Goal: Task Accomplishment & Management: Use online tool/utility

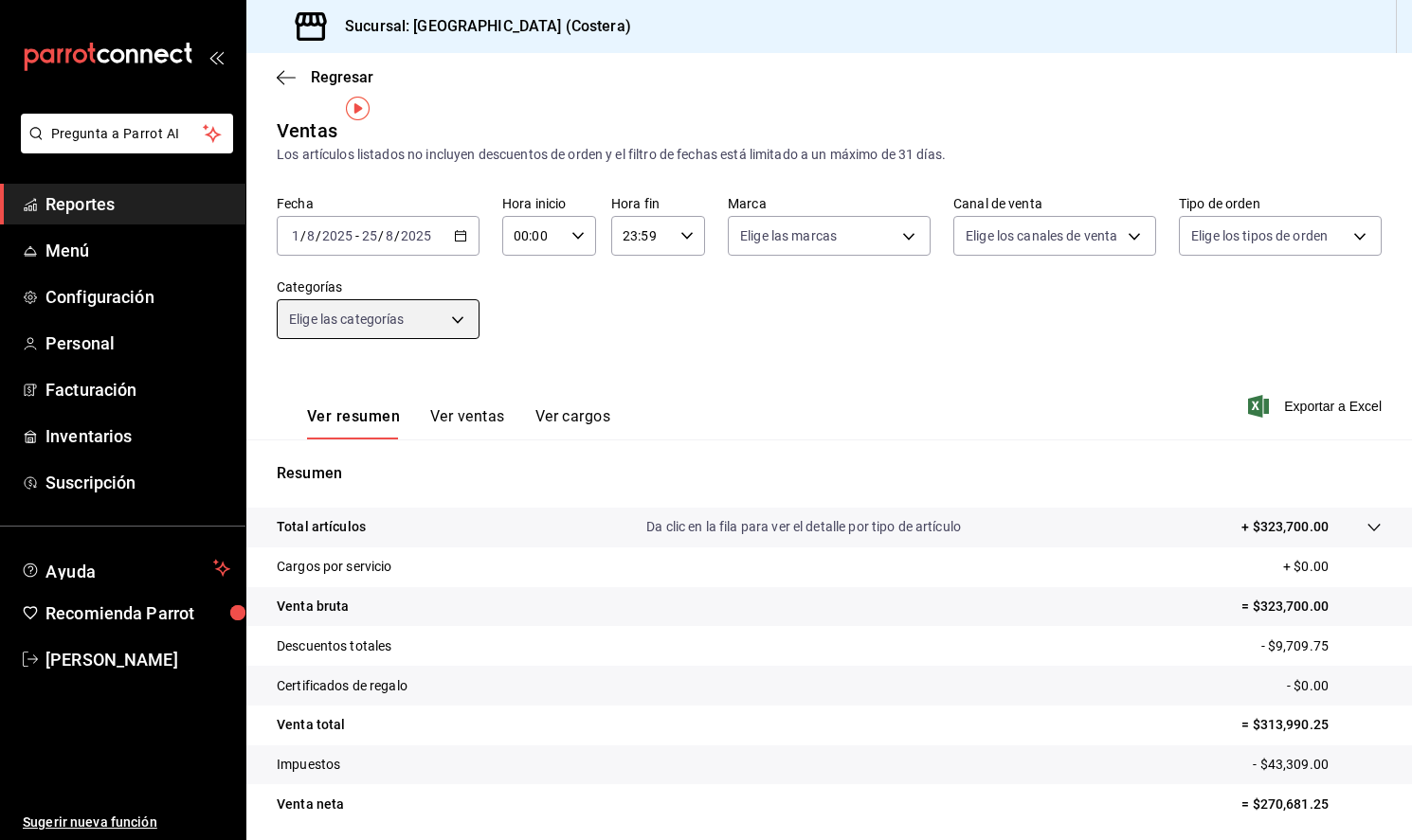
scroll to position [67, 0]
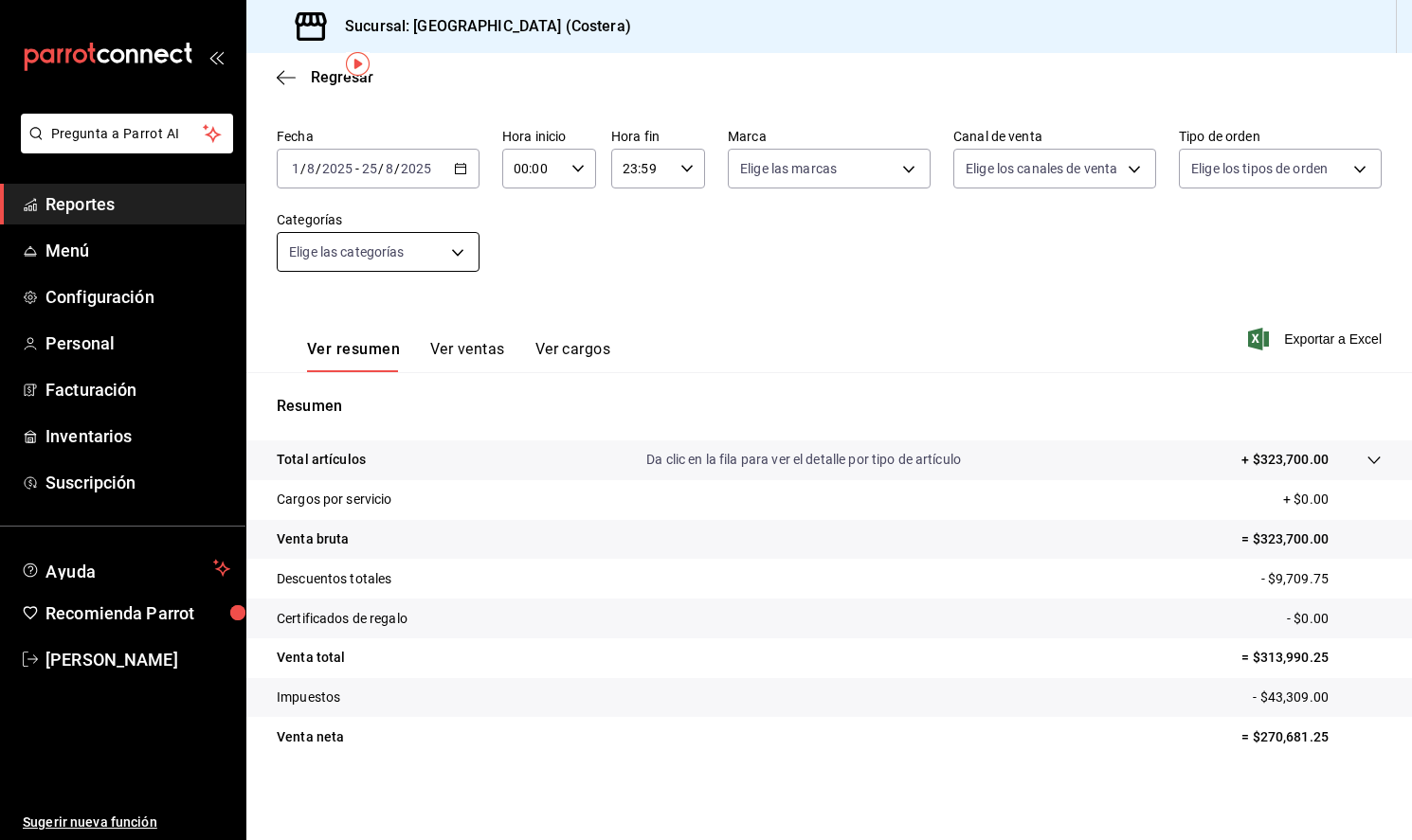
click at [458, 256] on body "Pregunta a Parrot AI Reportes Menú Configuración Personal Facturación Inventari…" at bounding box center [706, 420] width 1412 height 840
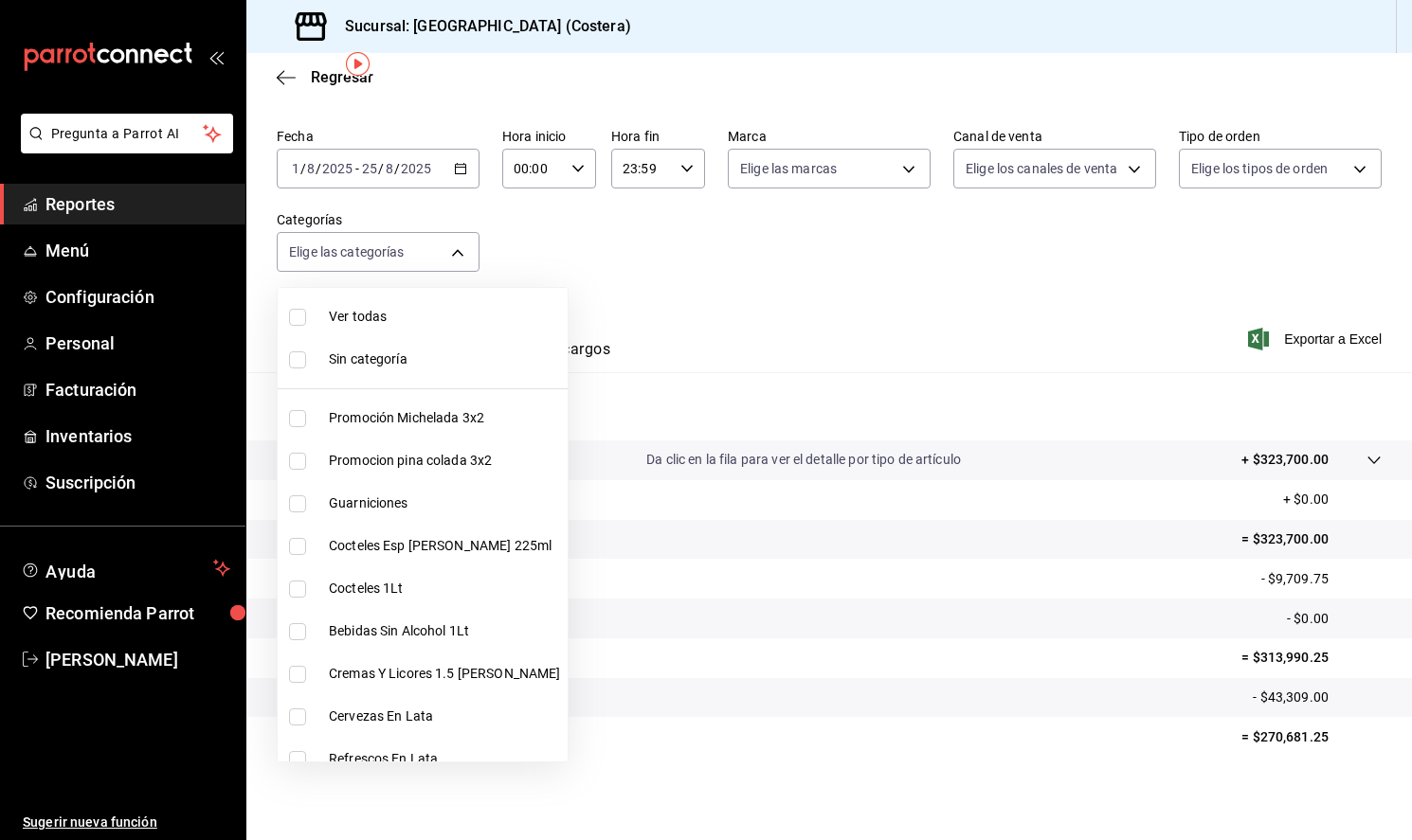
click at [291, 317] on input "checkbox" at bounding box center [298, 318] width 17 height 17
checkbox input "true"
type input "f9973abf-4d50-430f-a3a0-1be1e9b440c3,4500806b-e482-404f-ace7-b7714d25f1ae,b7f0a…"
checkbox input "true"
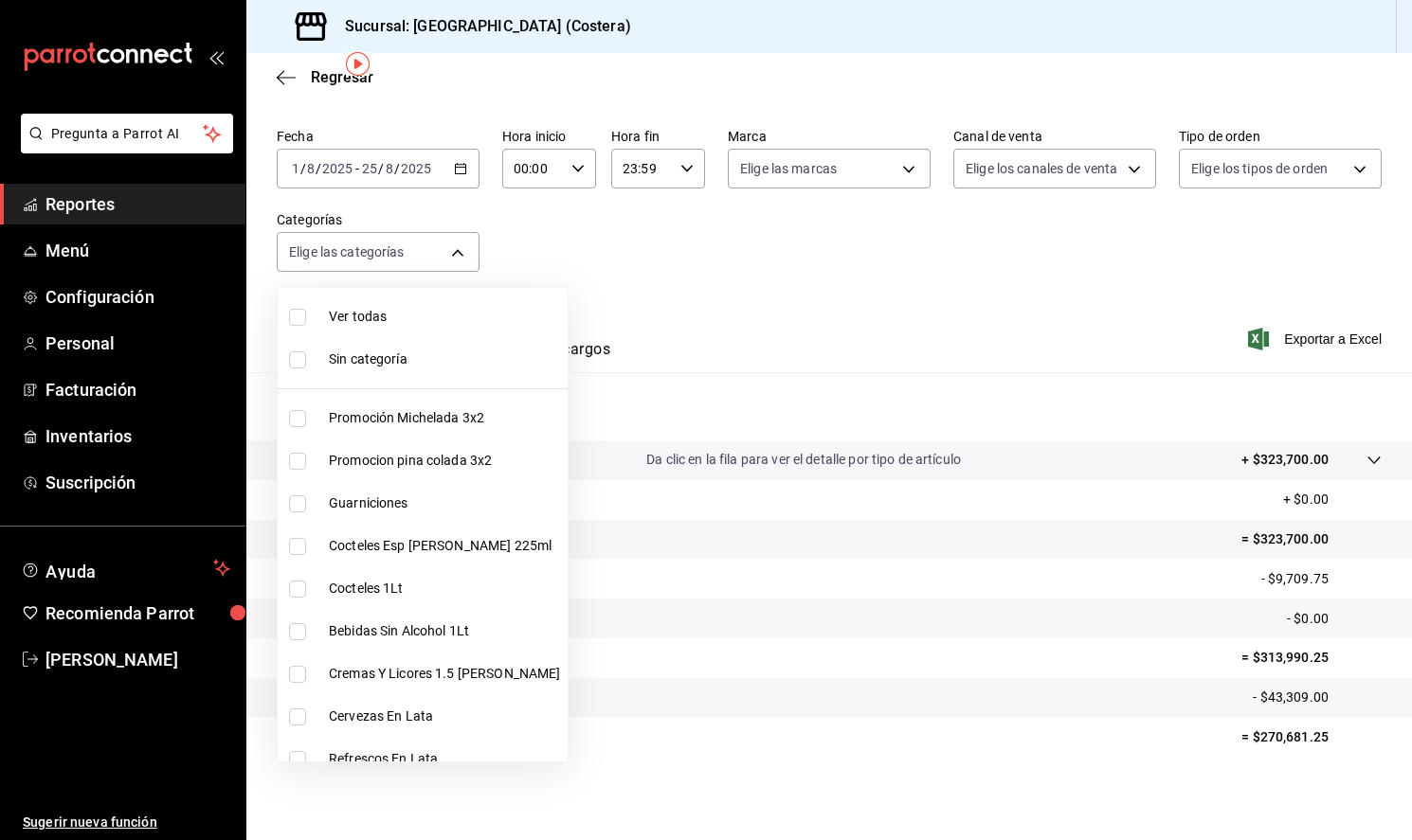
checkbox input "true"
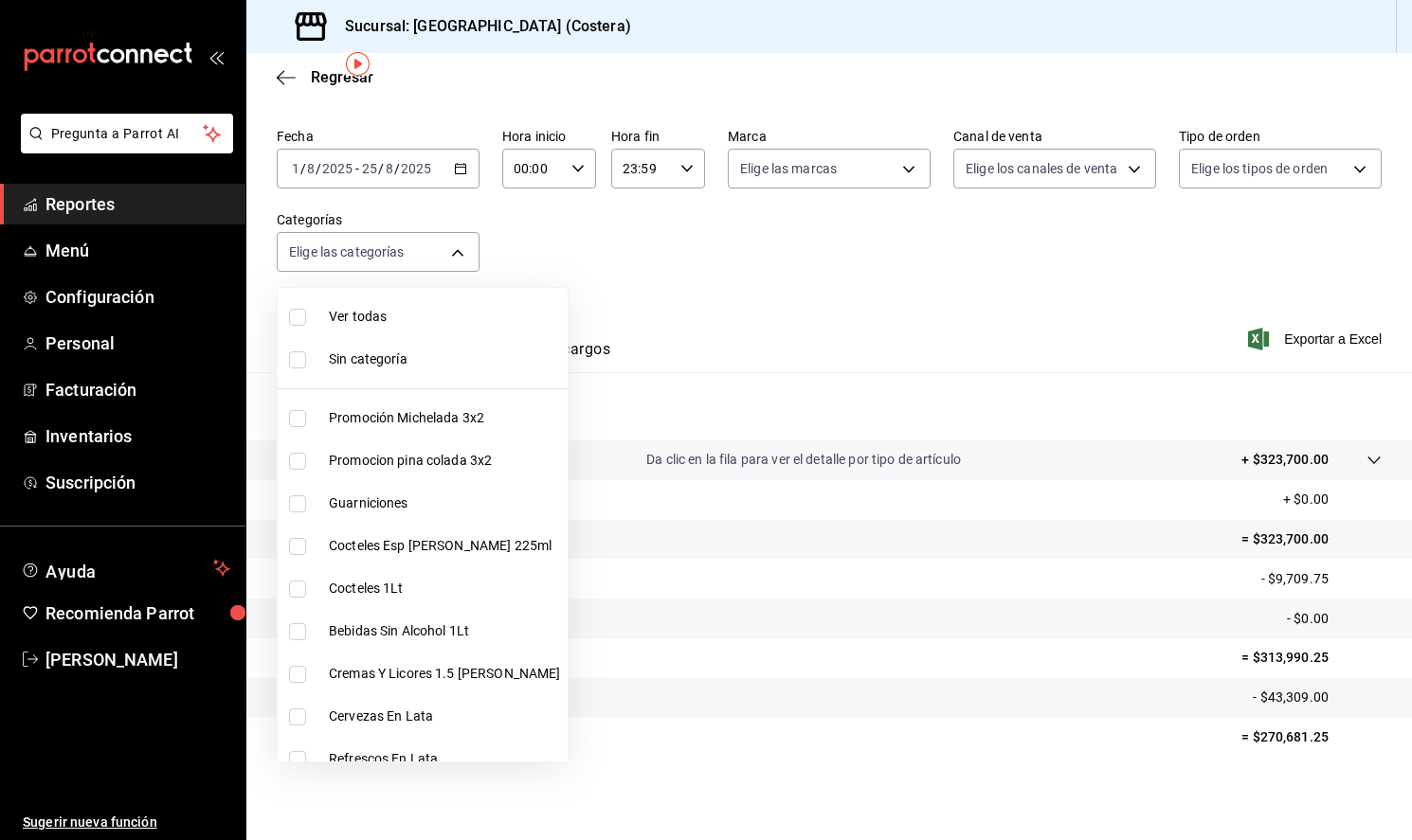
checkbox input "true"
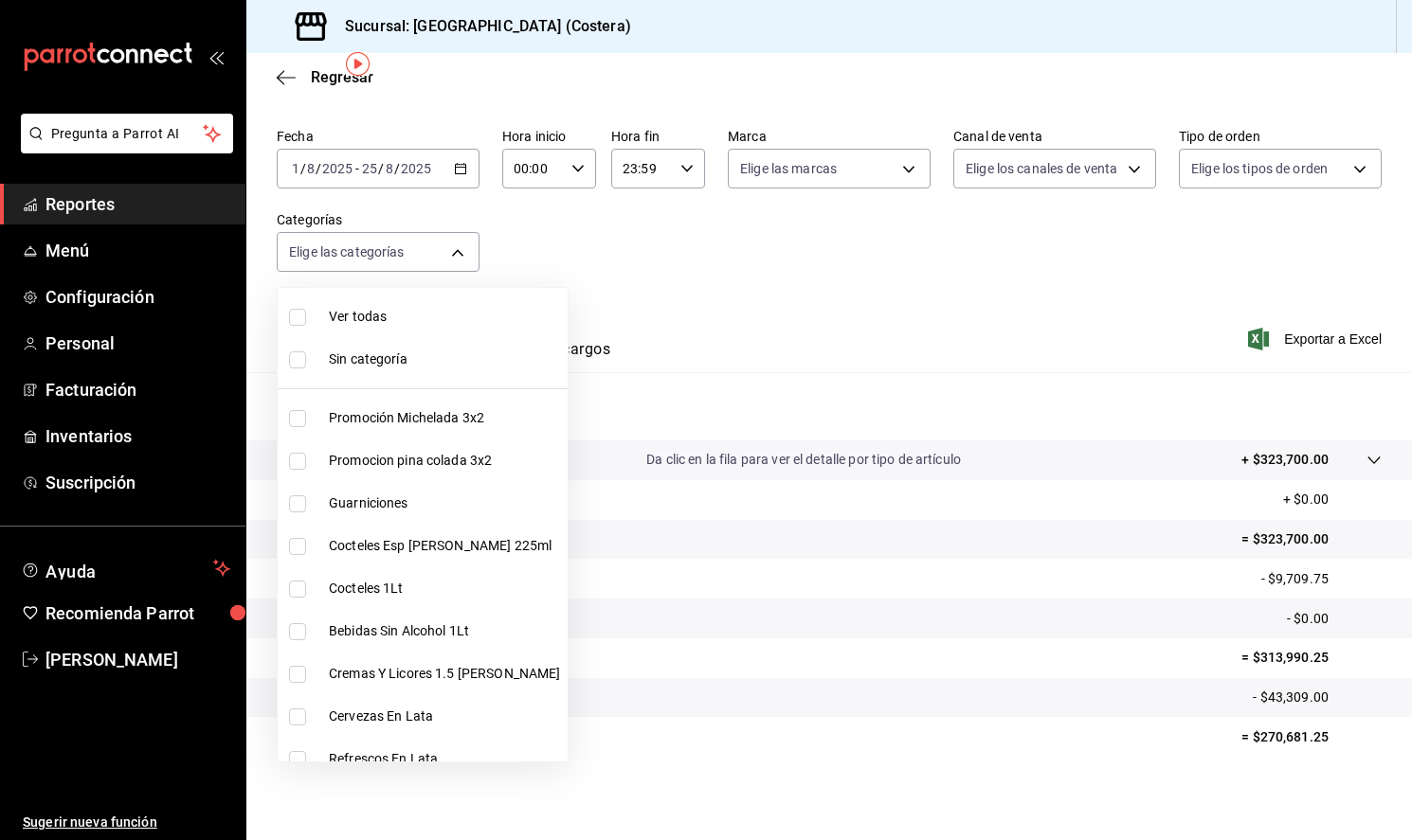
checkbox input "true"
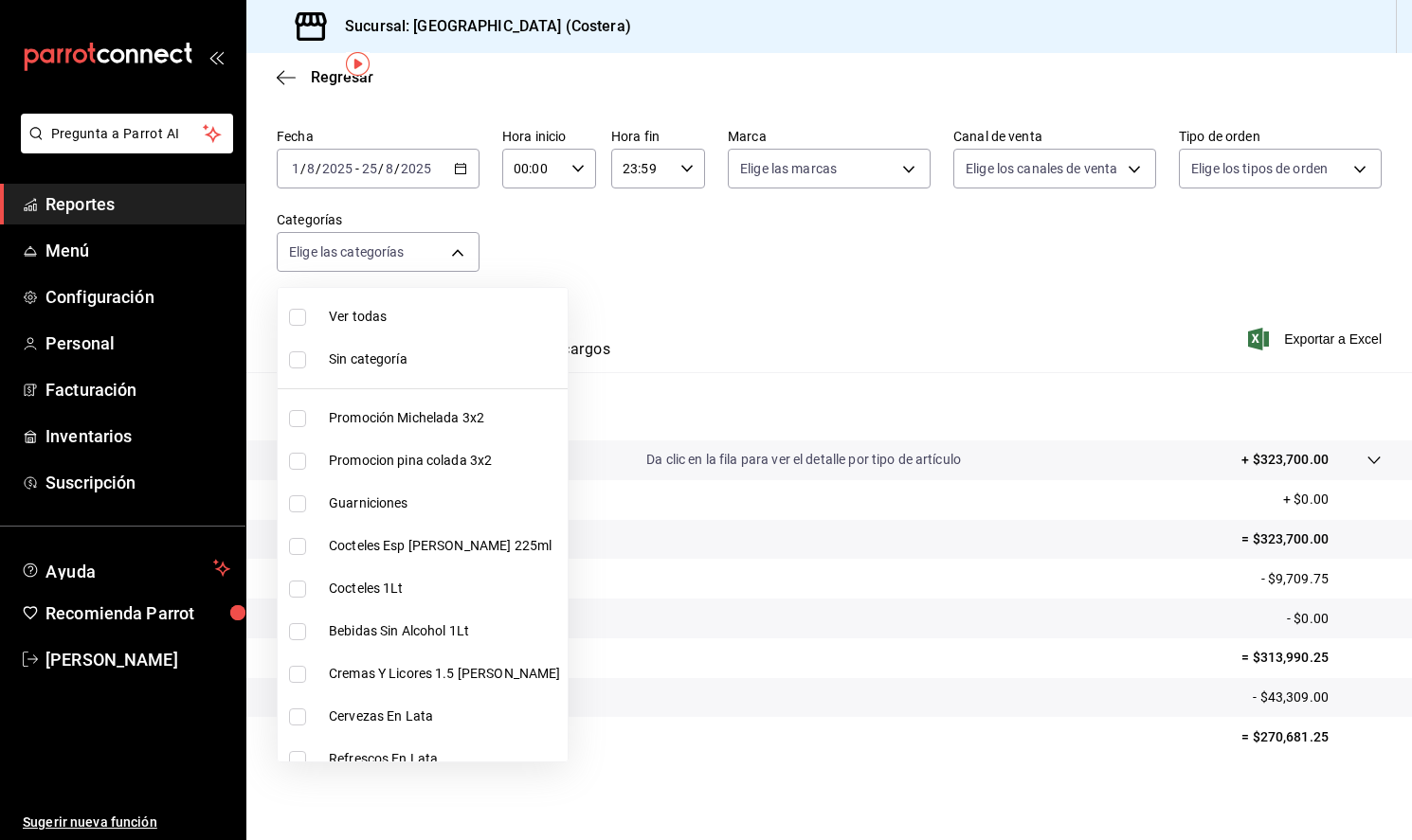
checkbox input "true"
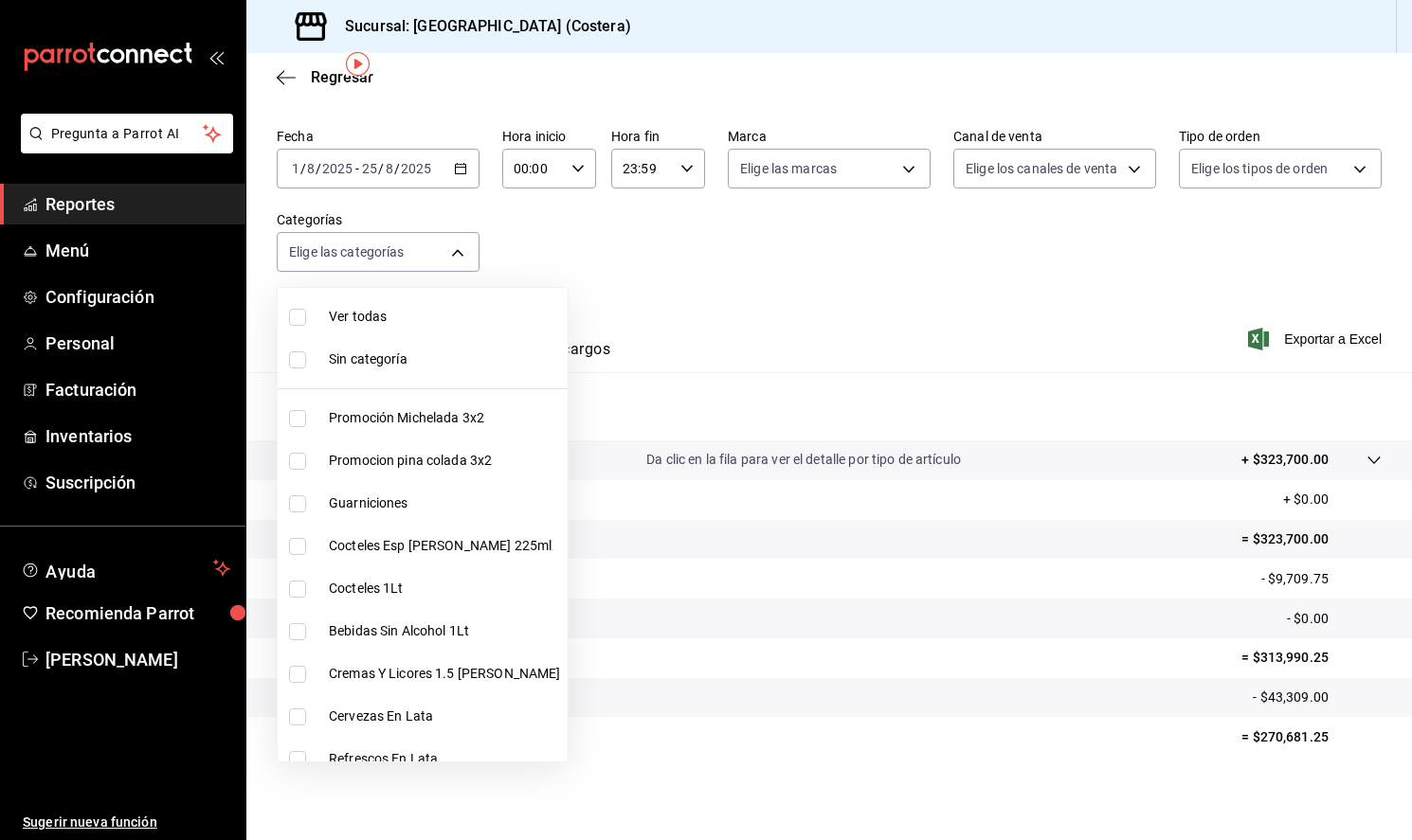
checkbox input "true"
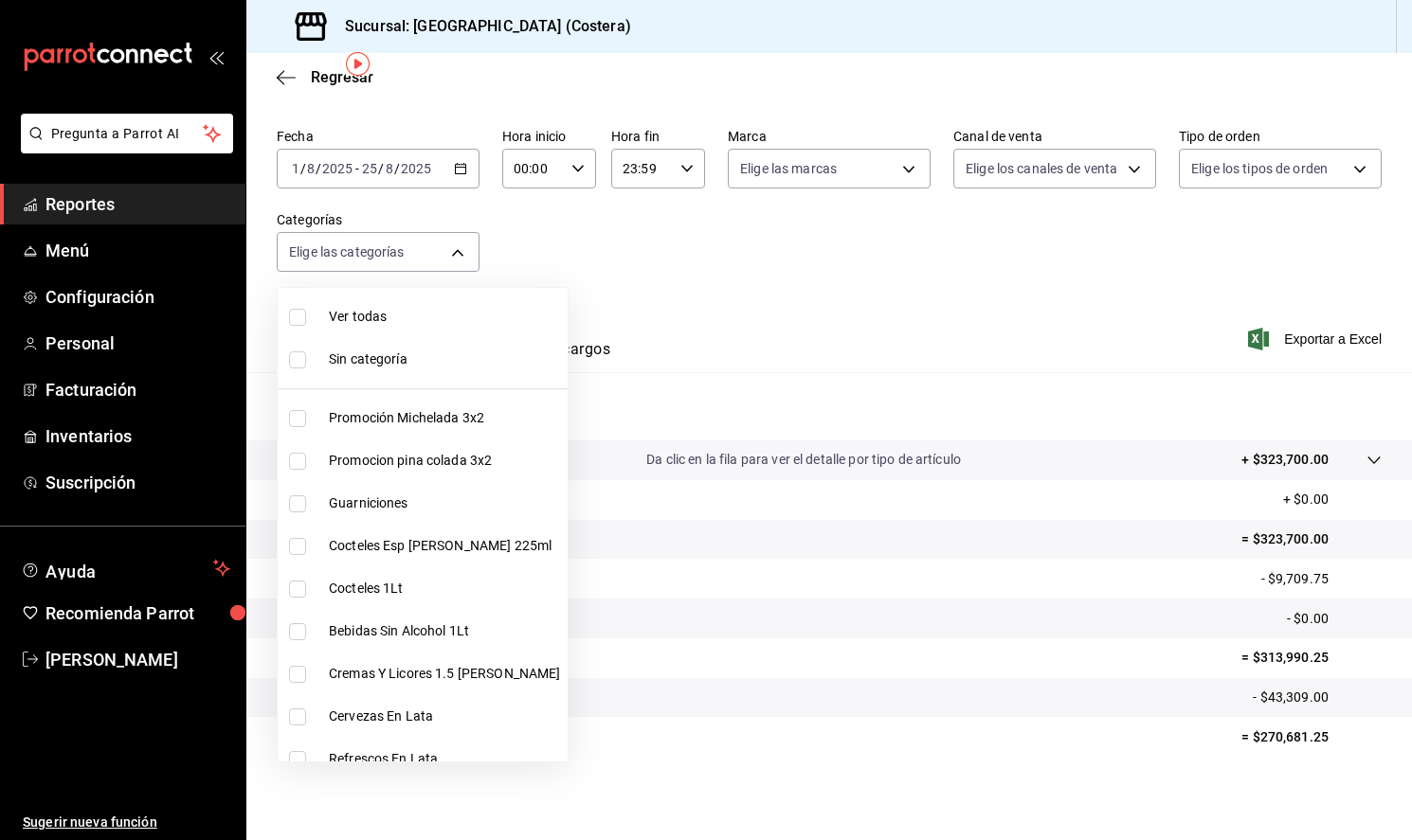
checkbox input "true"
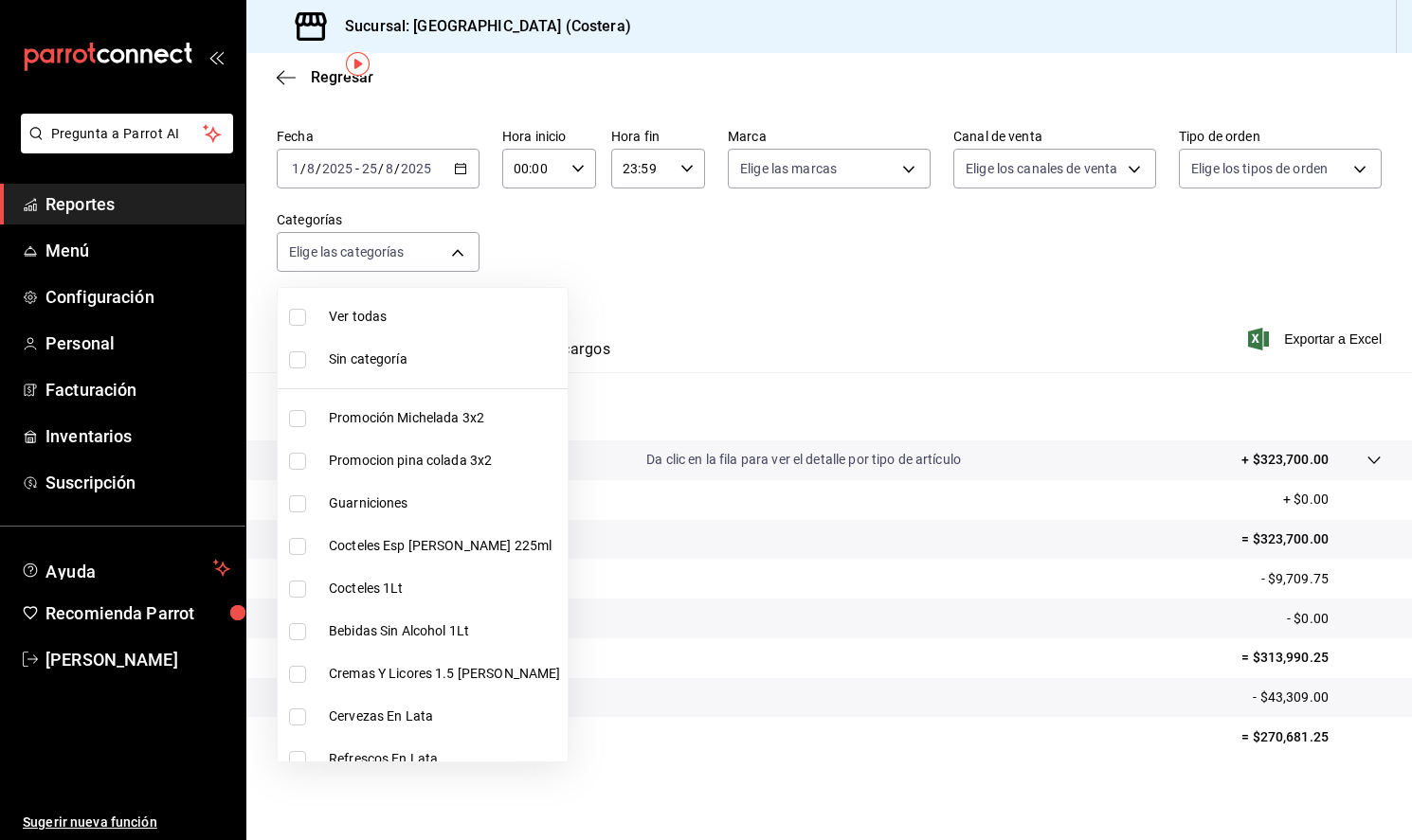
checkbox input "true"
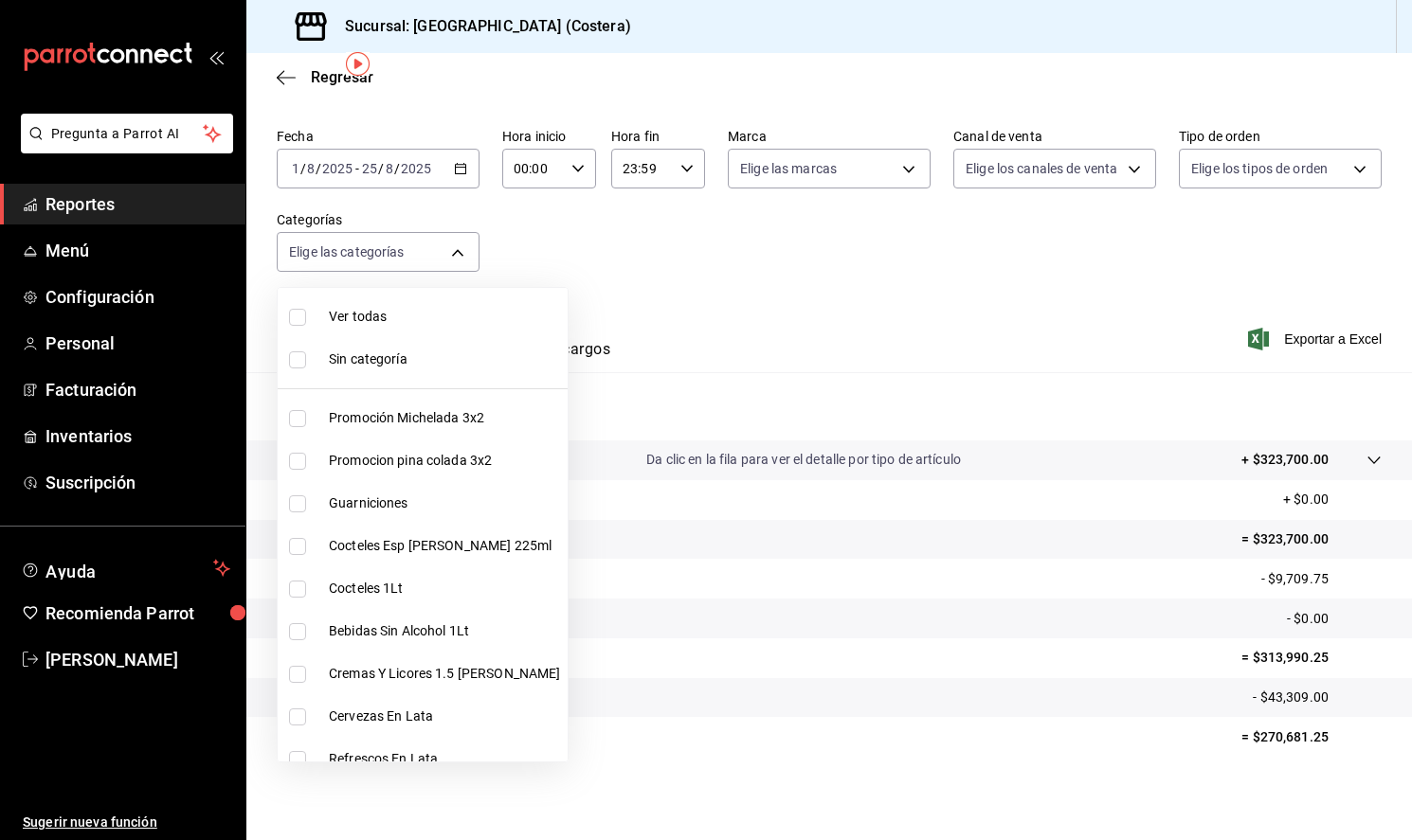
checkbox input "true"
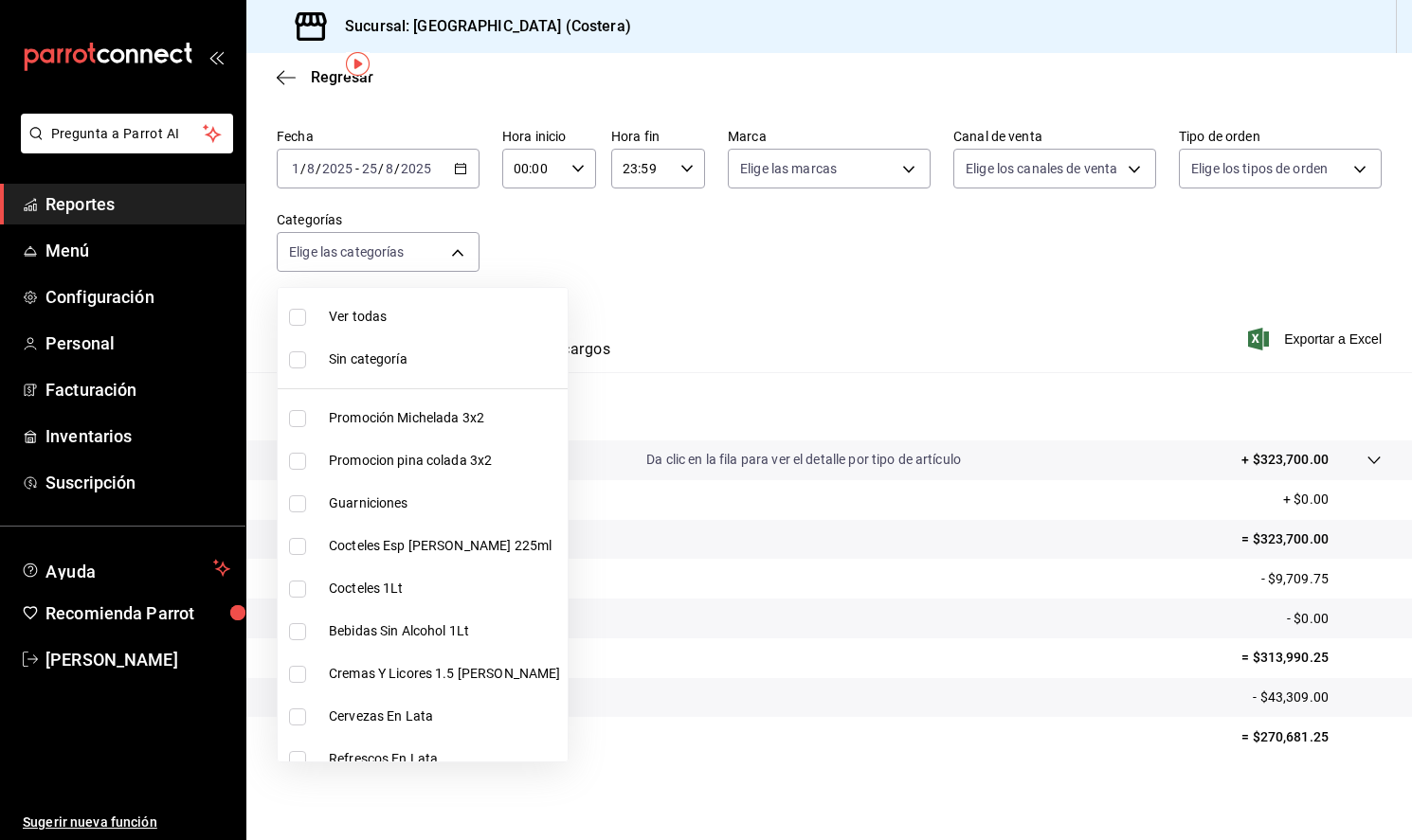
checkbox input "true"
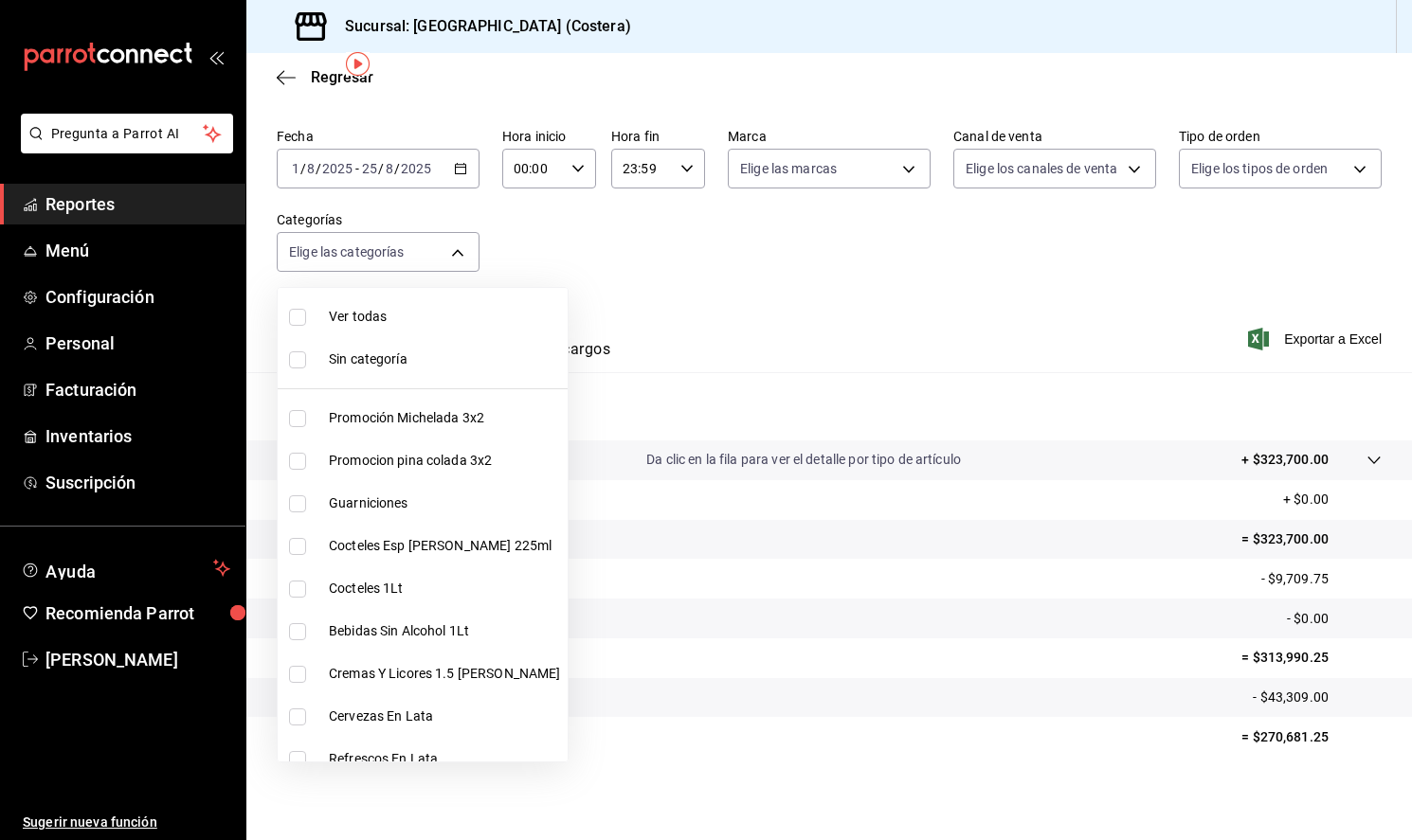
checkbox input "true"
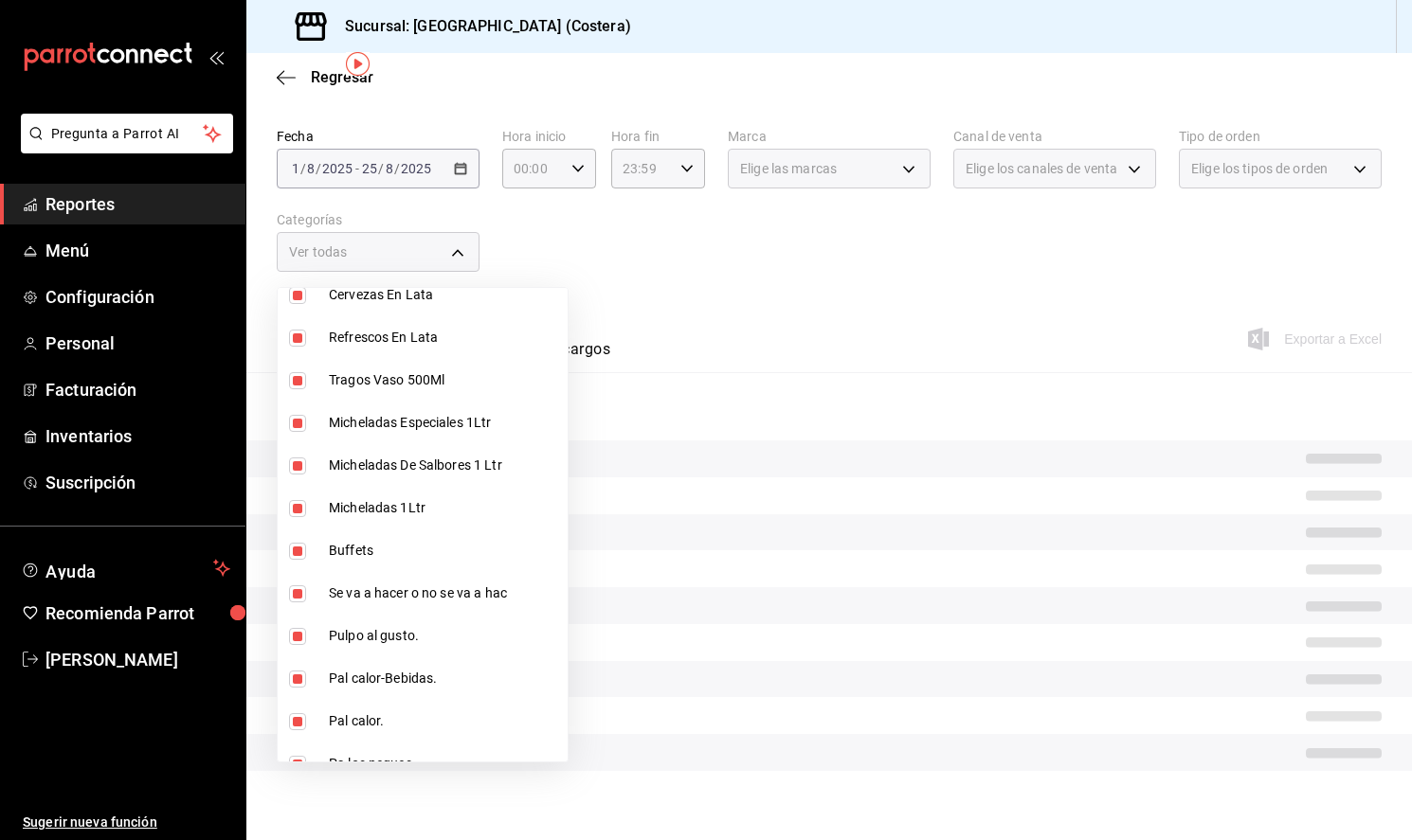
scroll to position [425, 0]
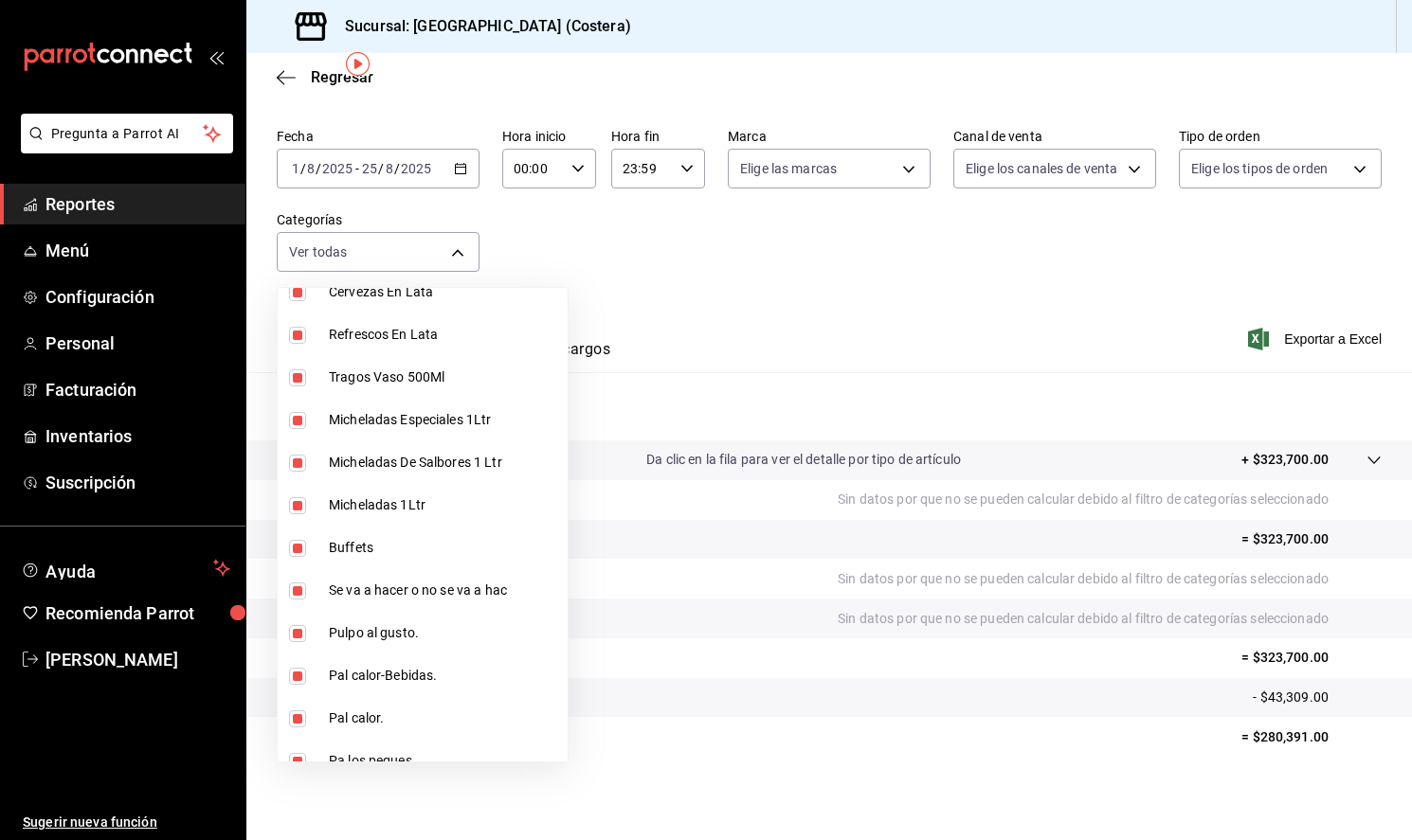
click at [296, 550] on input "checkbox" at bounding box center [298, 549] width 17 height 17
checkbox input "false"
type input "f9973abf-4d50-430f-a3a0-1be1e9b440c3,4500806b-e482-404f-ace7-b7714d25f1ae,b7f0a…"
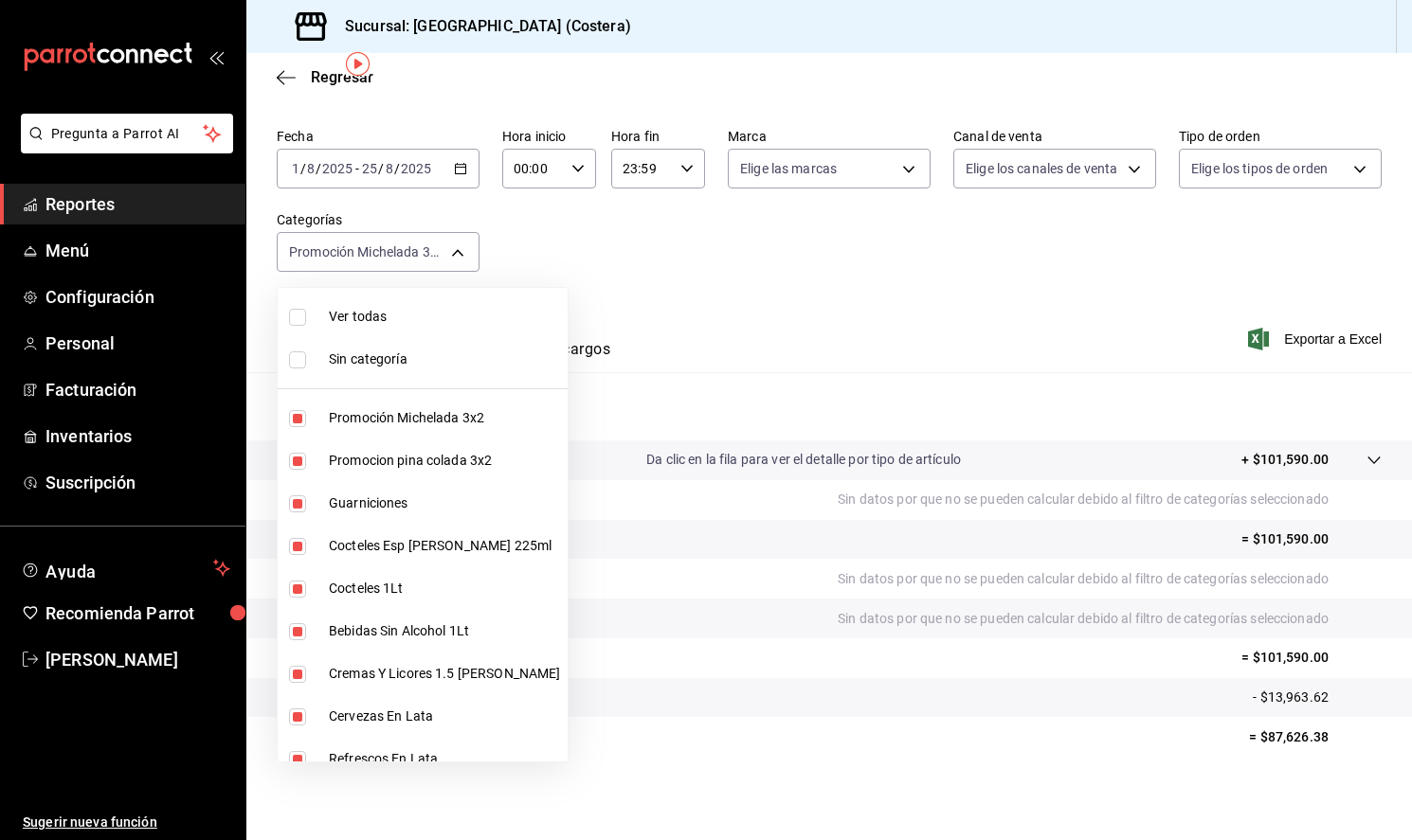
click at [301, 318] on input "checkbox" at bounding box center [298, 318] width 17 height 17
checkbox input "true"
type input "f9973abf-4d50-430f-a3a0-1be1e9b440c3,4500806b-e482-404f-ace7-b7714d25f1ae,b7f0a…"
checkbox input "true"
click at [301, 318] on input "checkbox" at bounding box center [298, 318] width 17 height 17
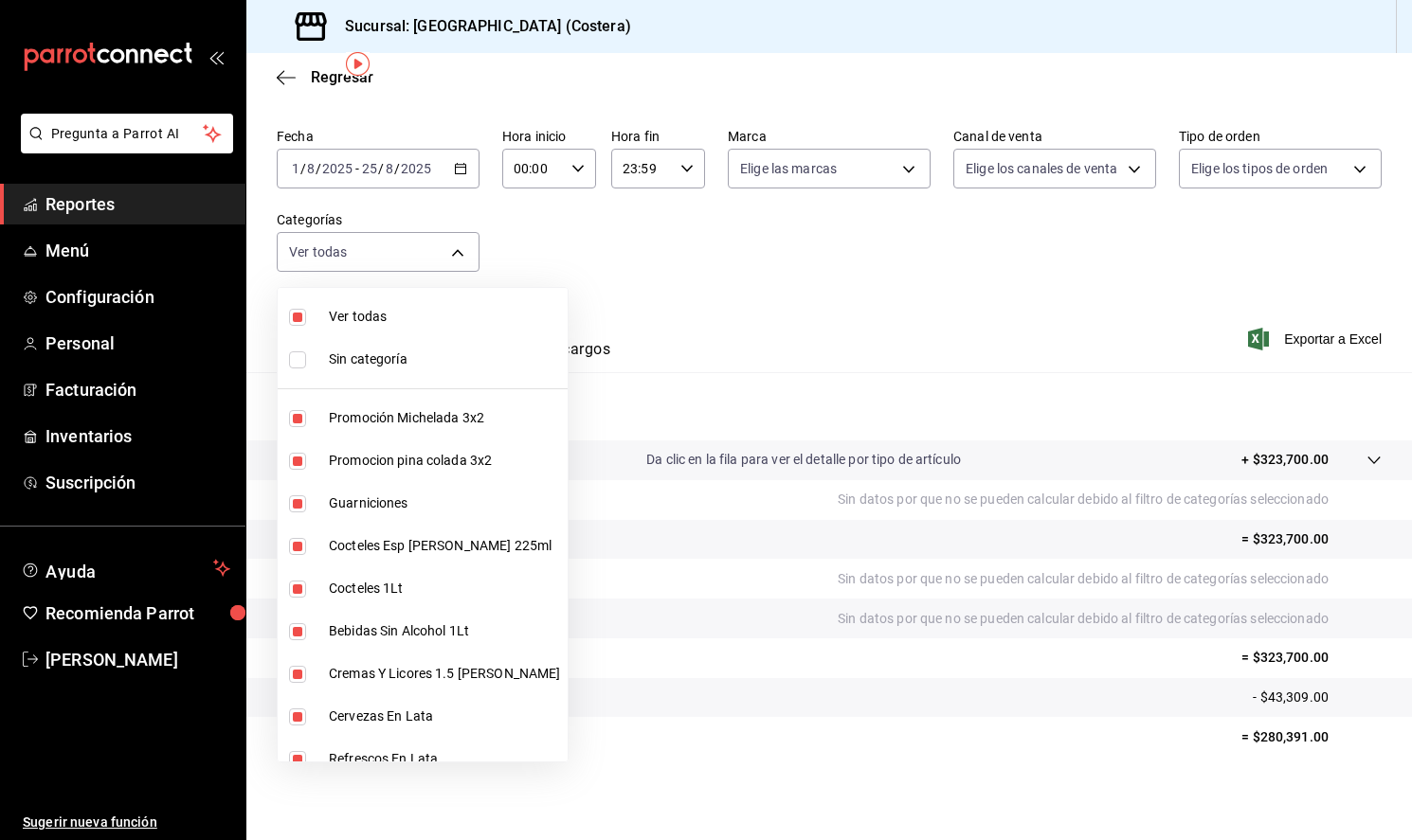
checkbox input "false"
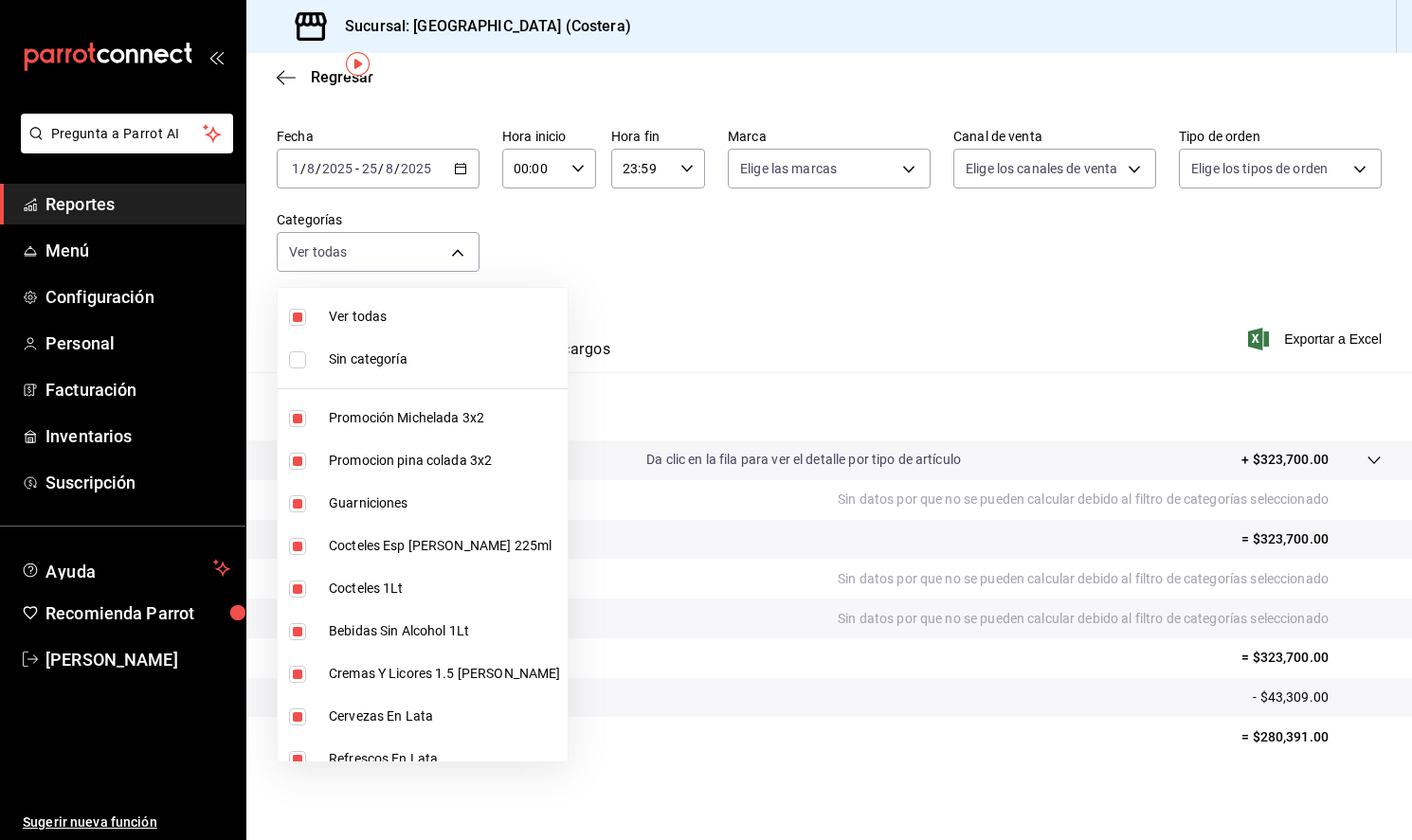
checkbox input "false"
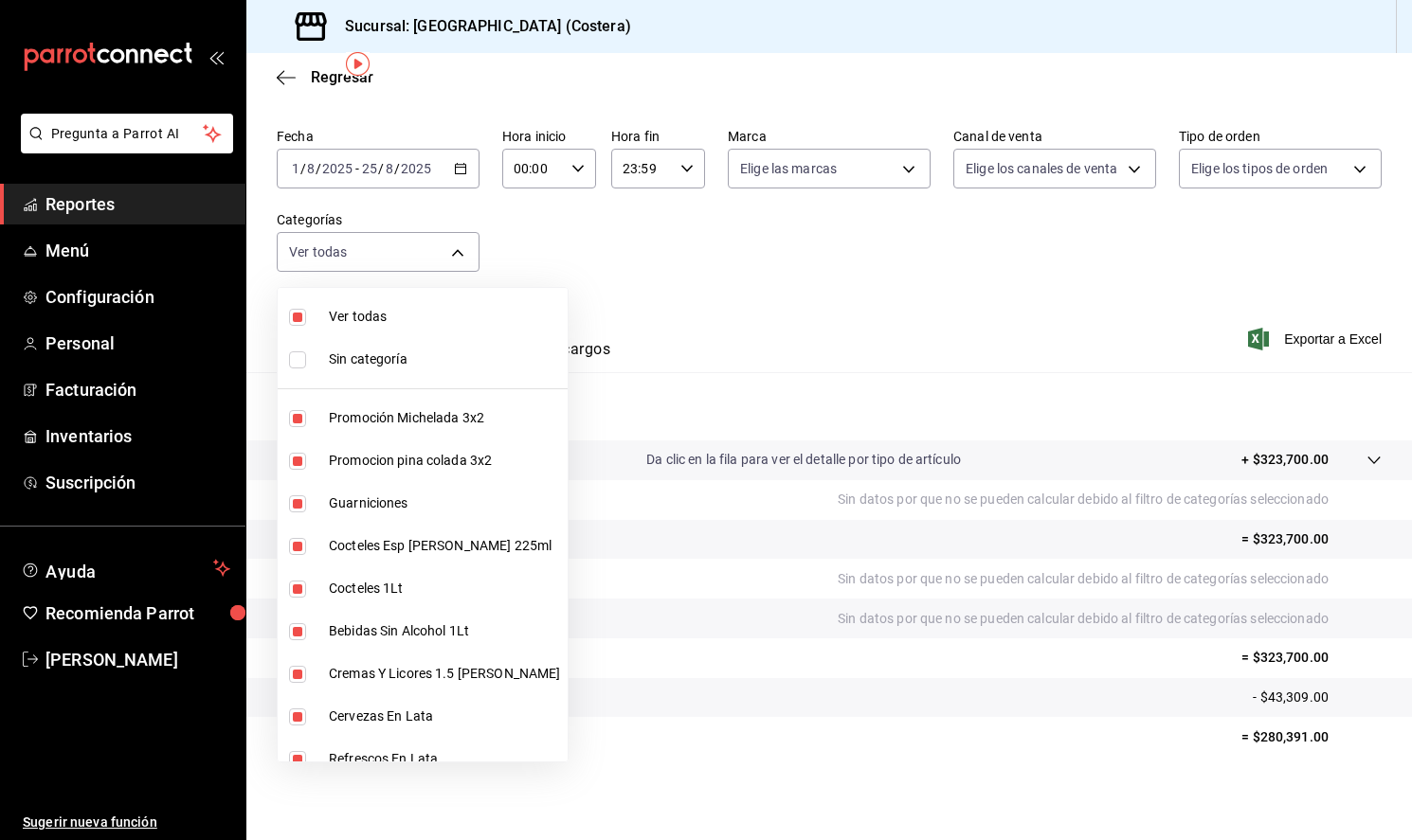
checkbox input "false"
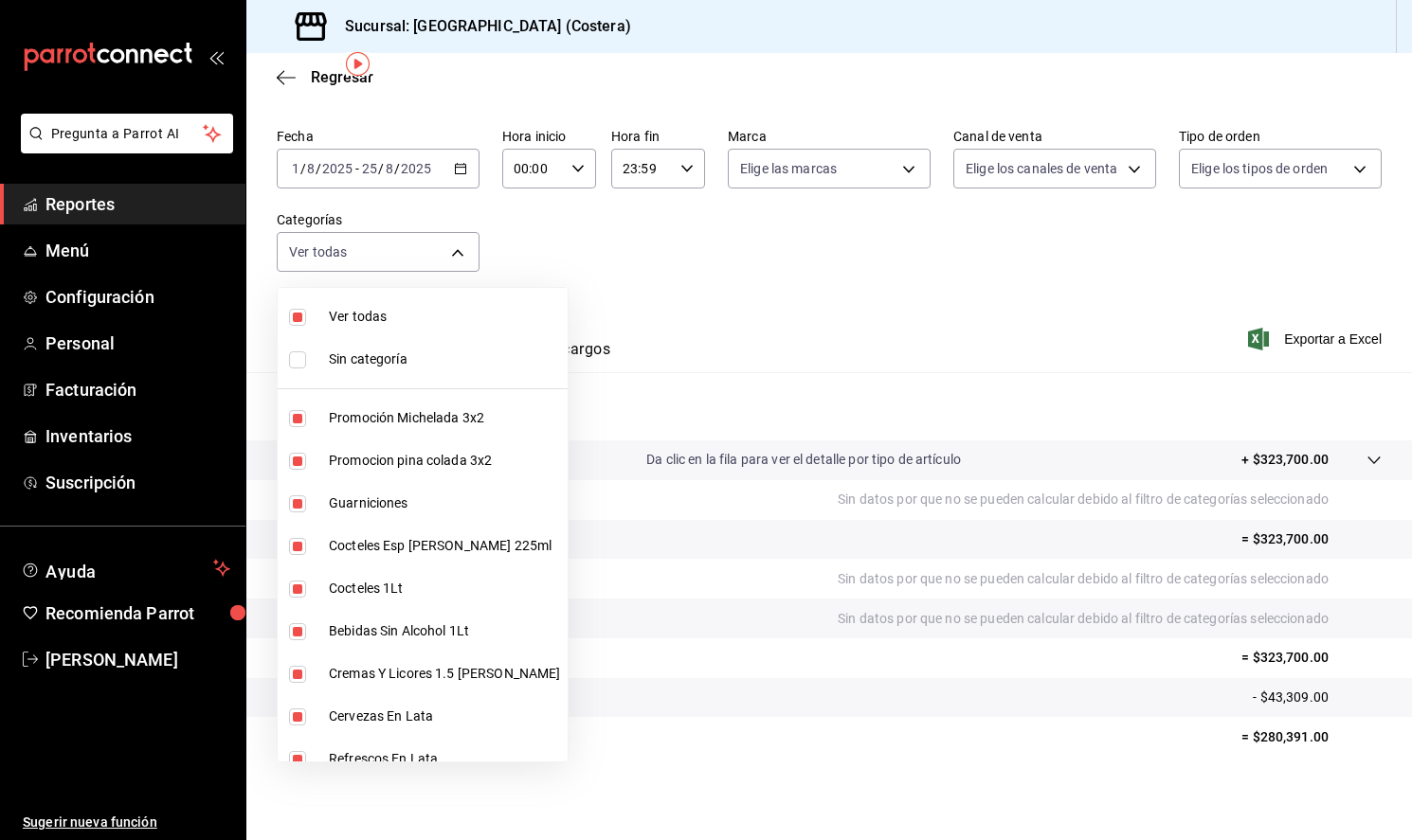
checkbox input "false"
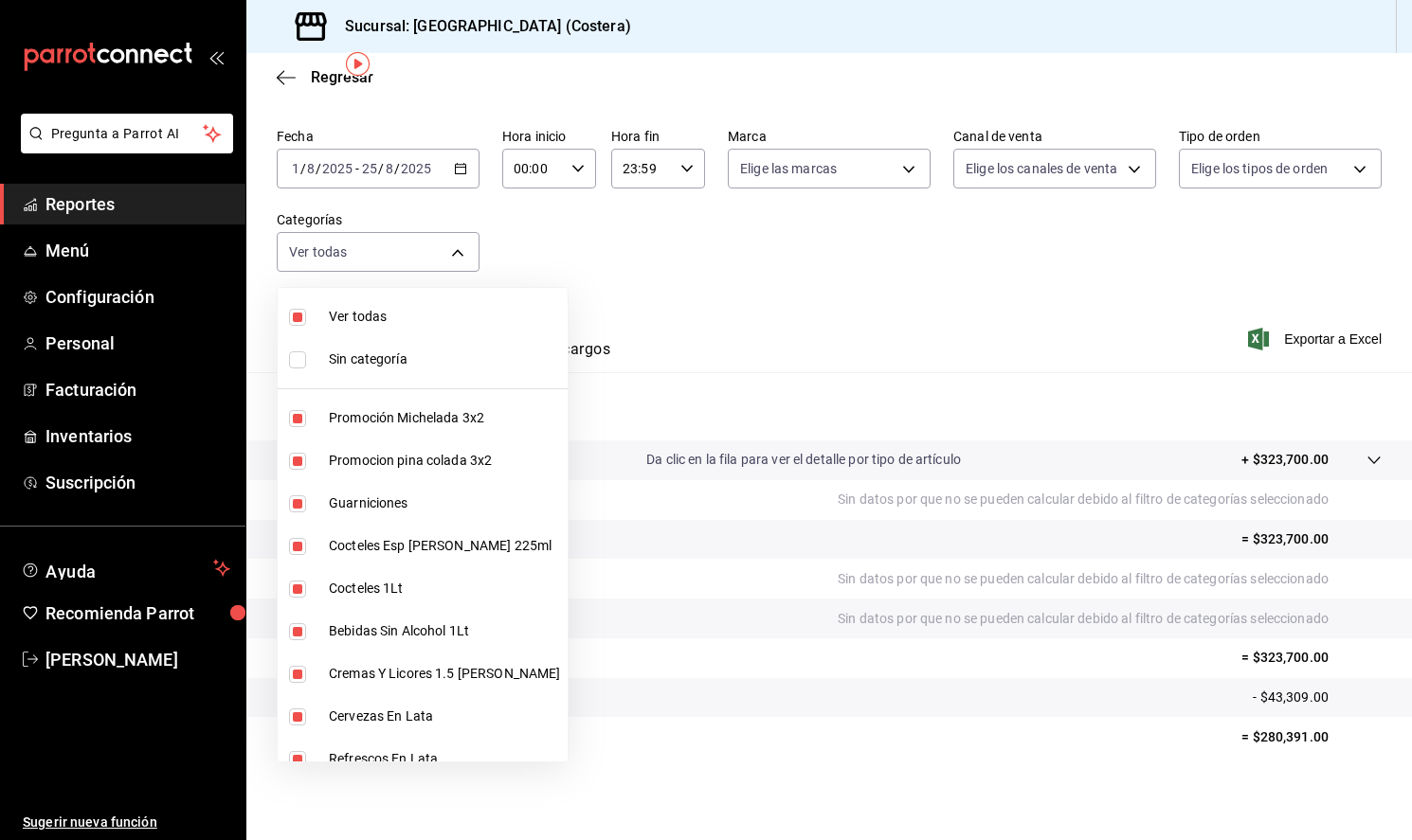
checkbox input "false"
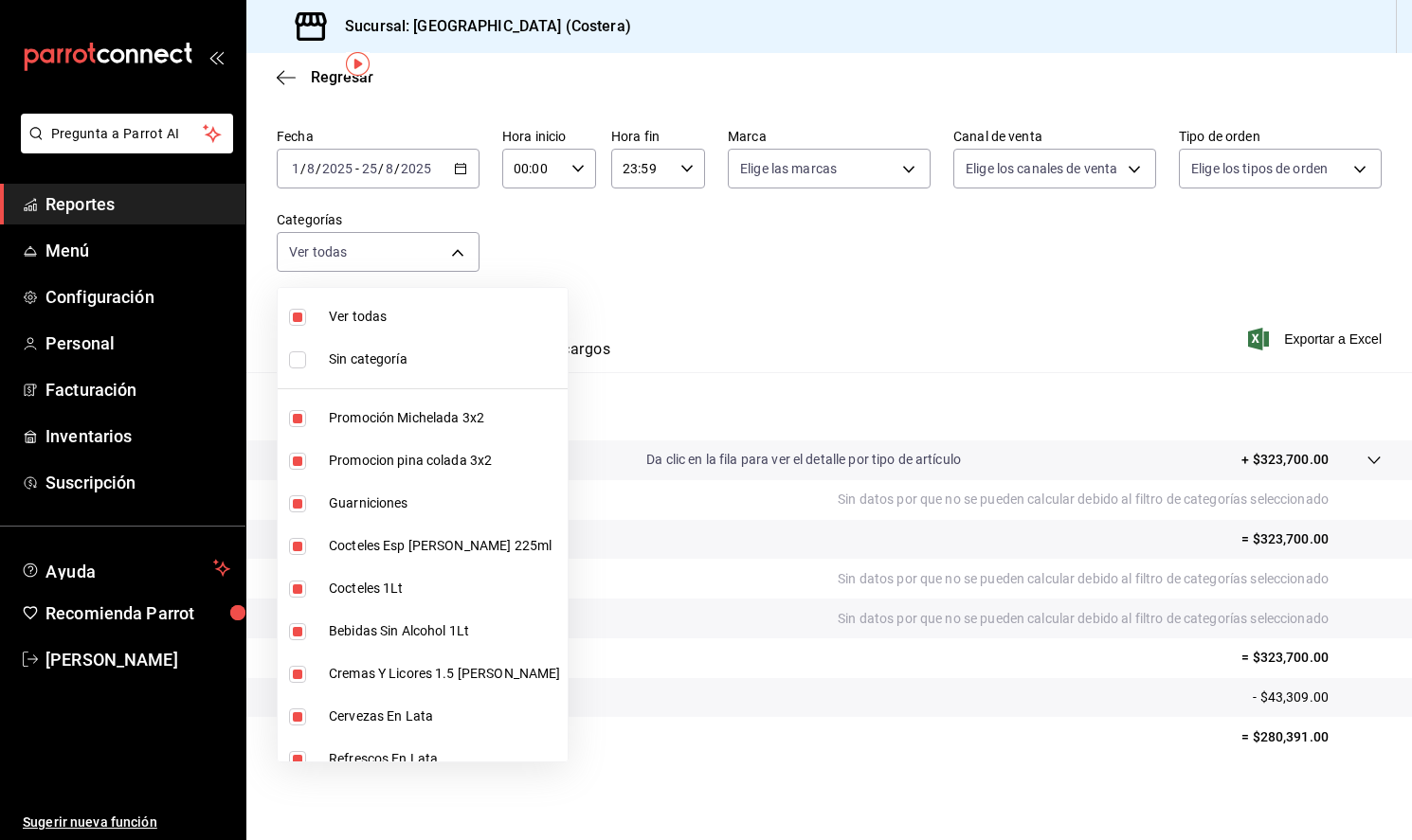
checkbox input "false"
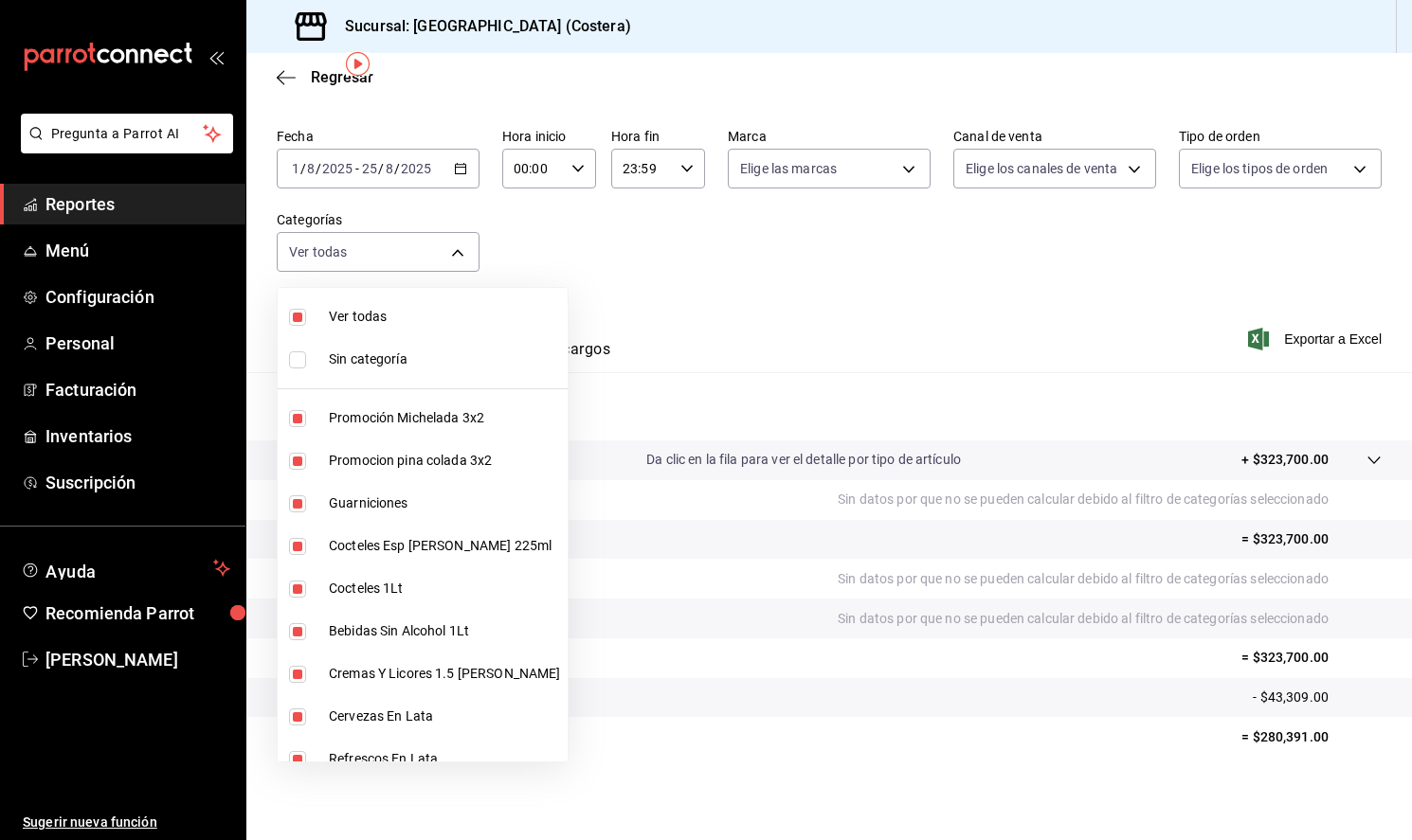
checkbox input "false"
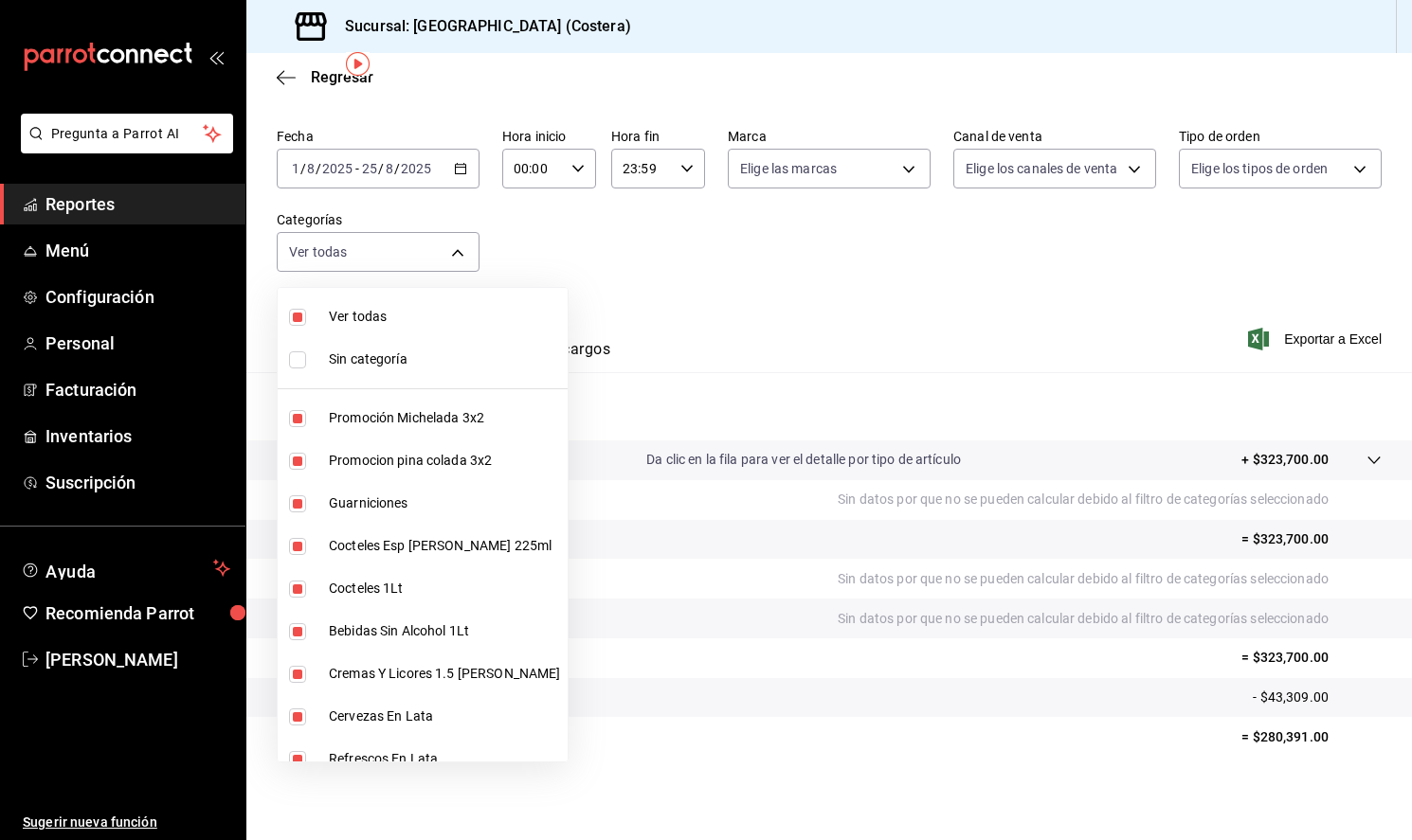
checkbox input "false"
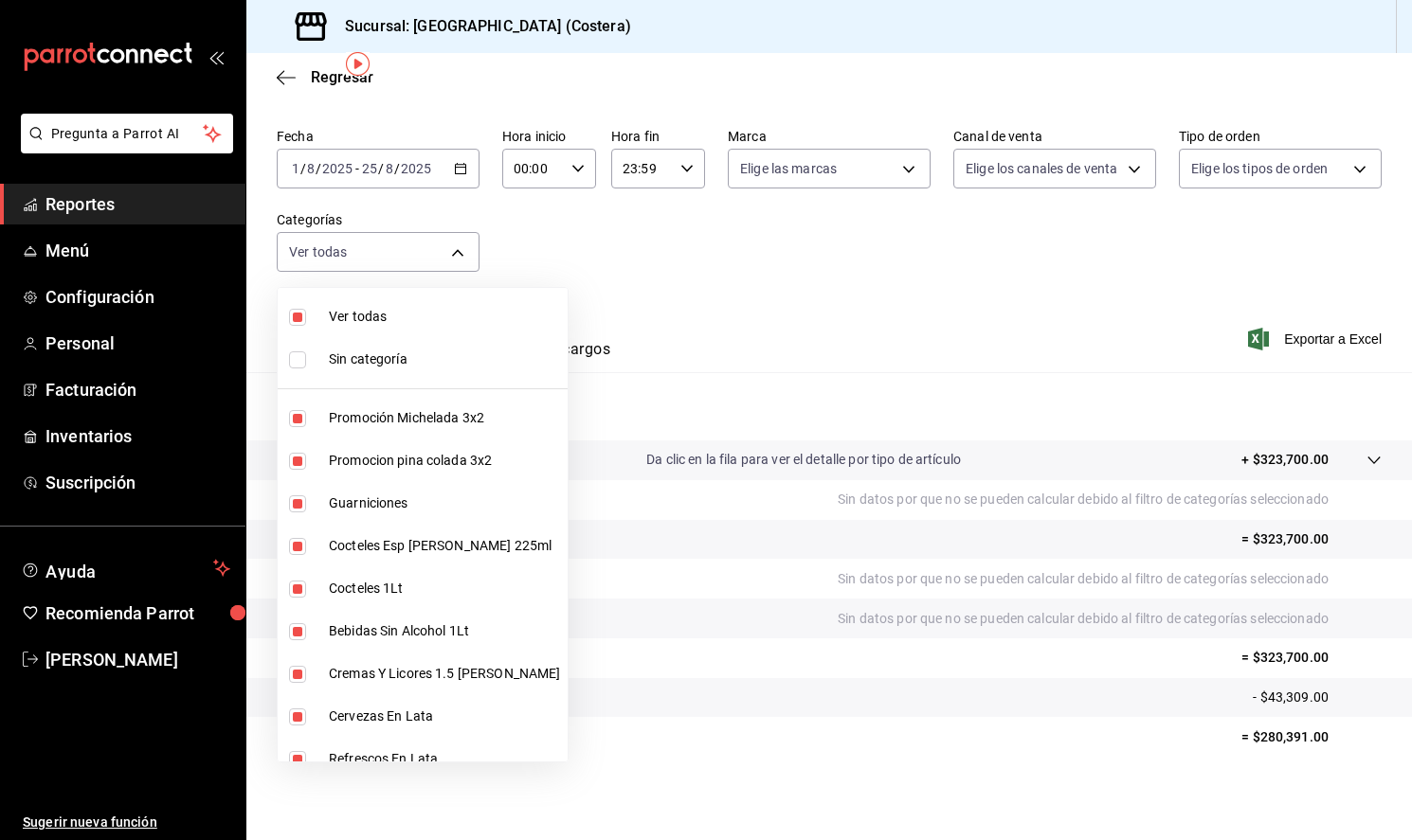
checkbox input "false"
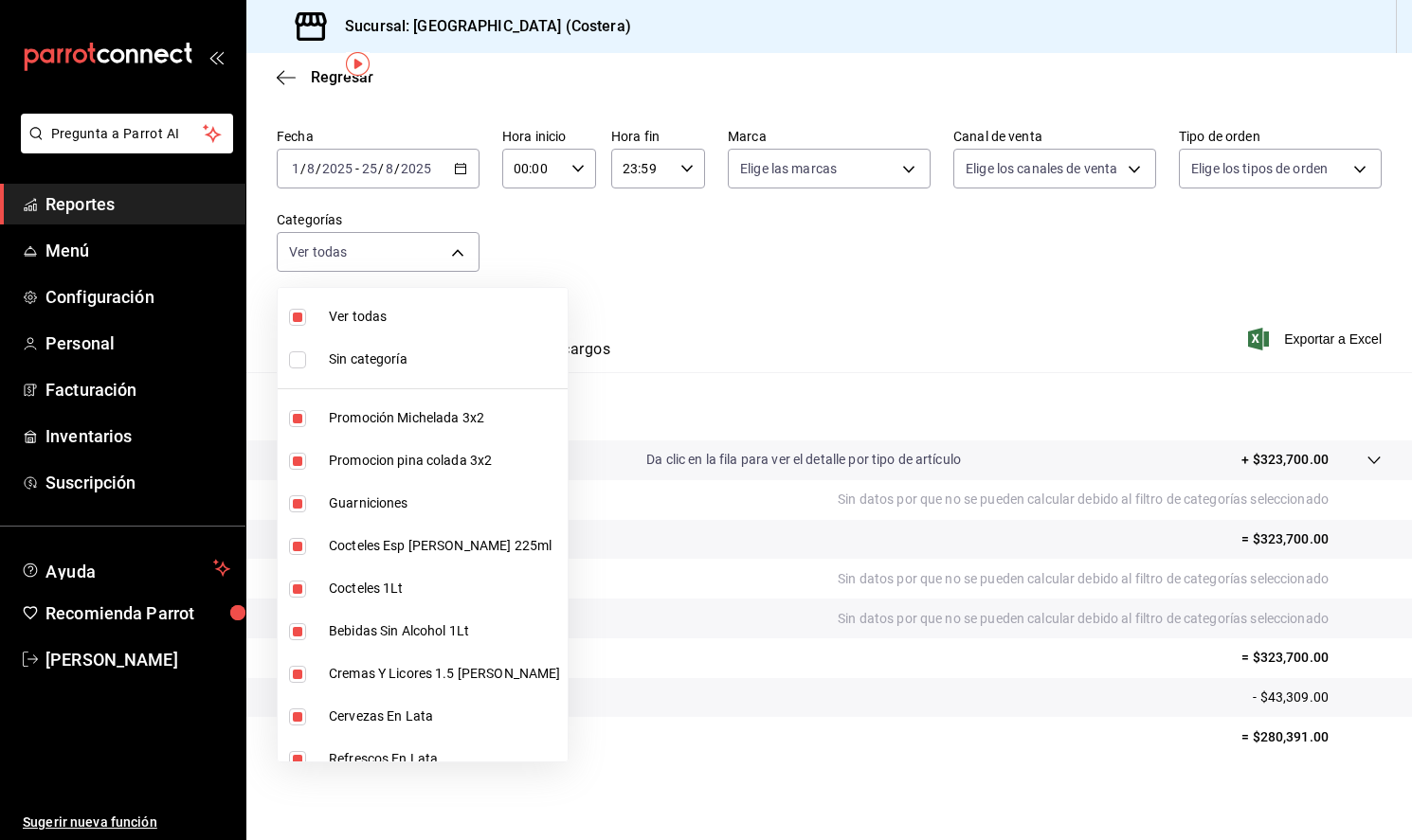
checkbox input "false"
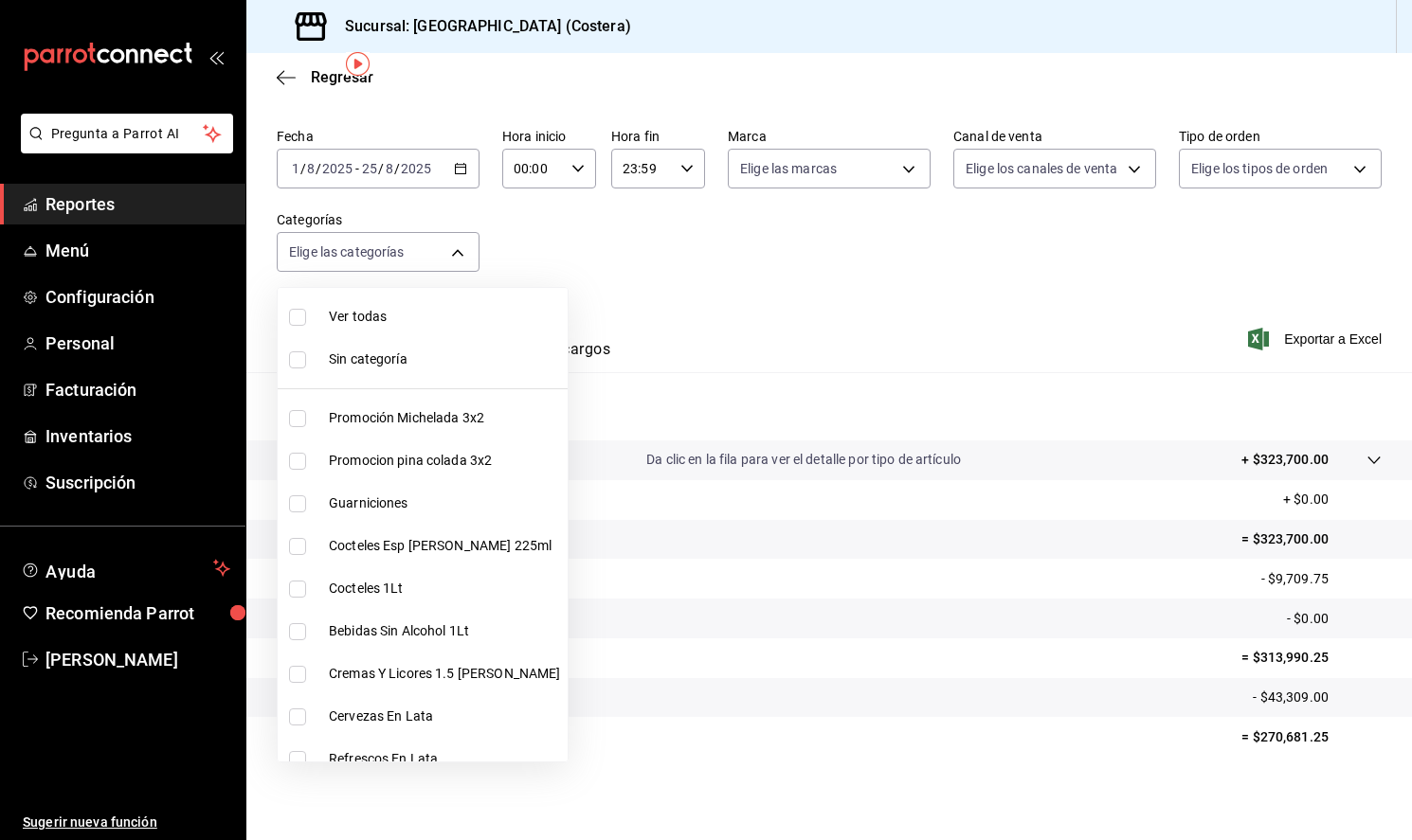
click at [819, 230] on div at bounding box center [706, 420] width 1412 height 840
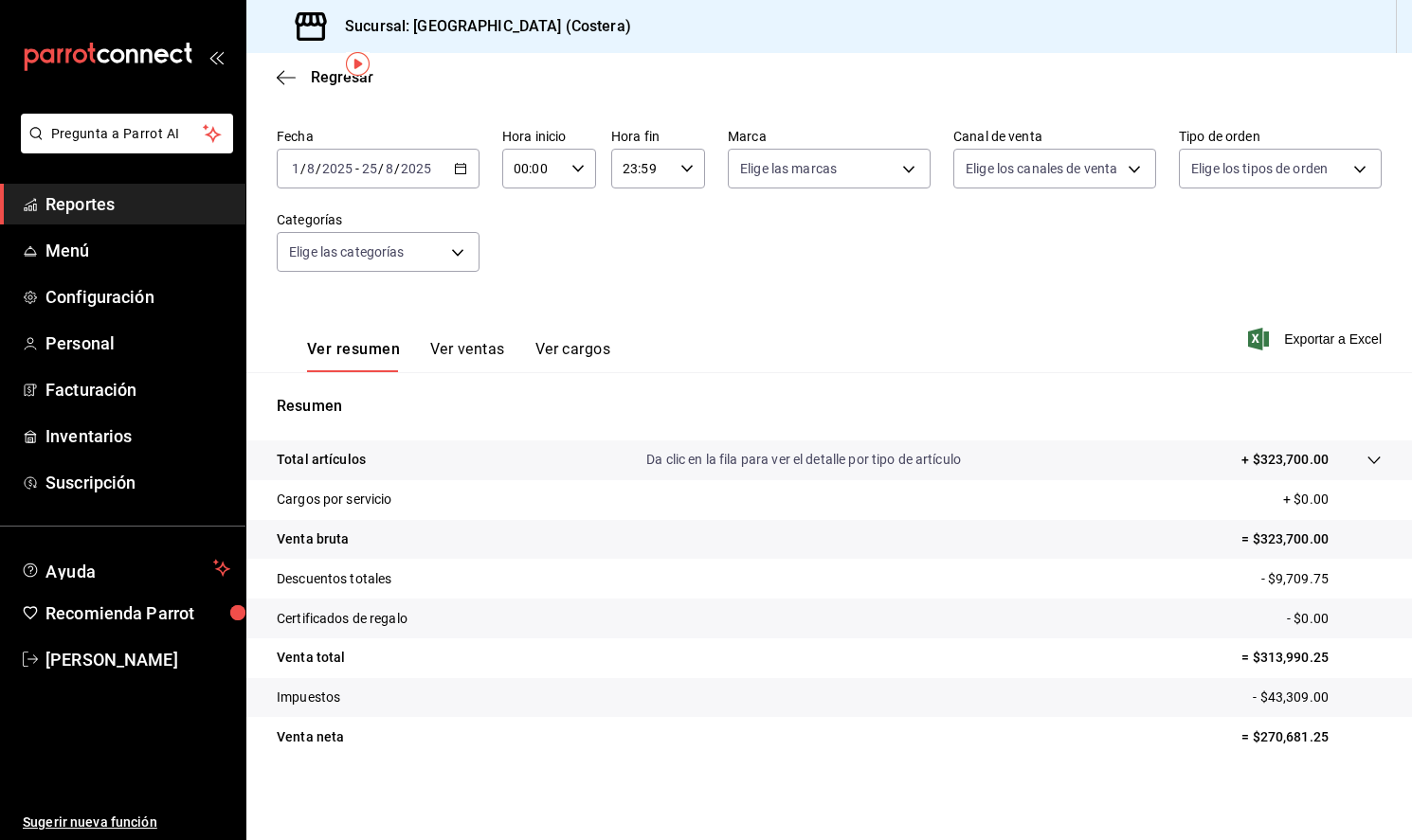
click at [113, 210] on span "Reportes" at bounding box center [138, 204] width 185 height 26
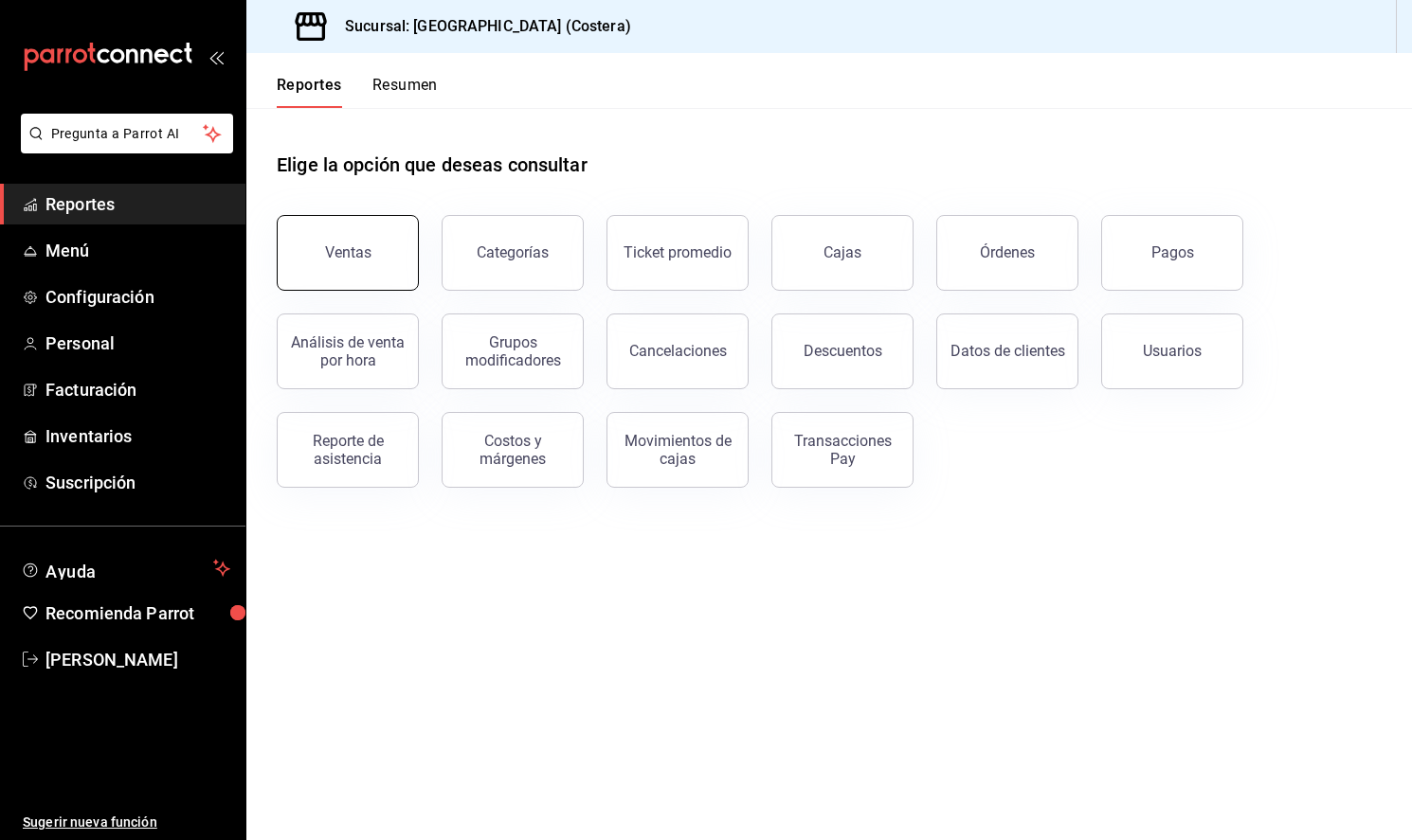
click at [324, 269] on button "Ventas" at bounding box center [348, 253] width 142 height 76
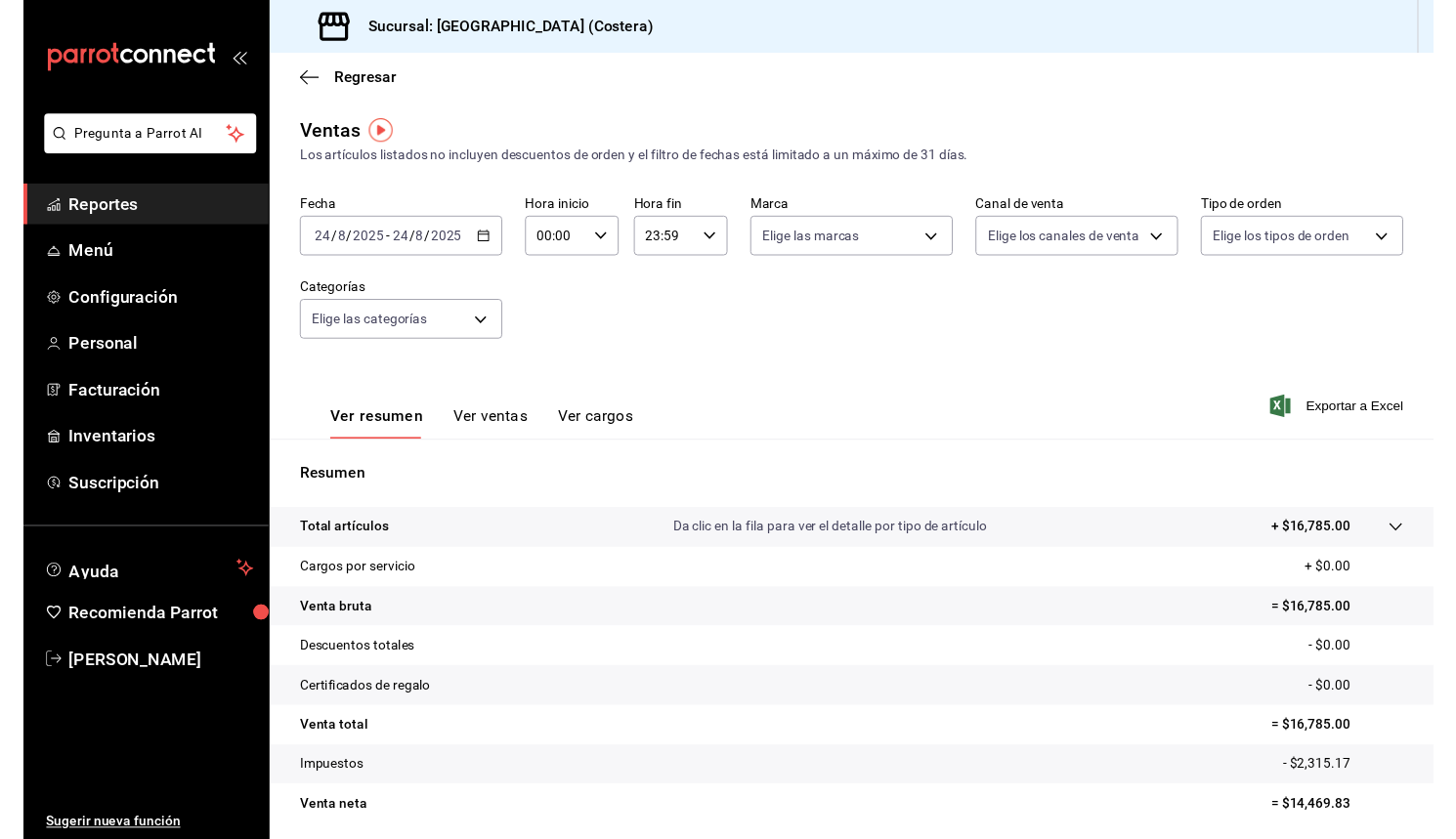
scroll to position [1, 0]
